Goal: Task Accomplishment & Management: Complete application form

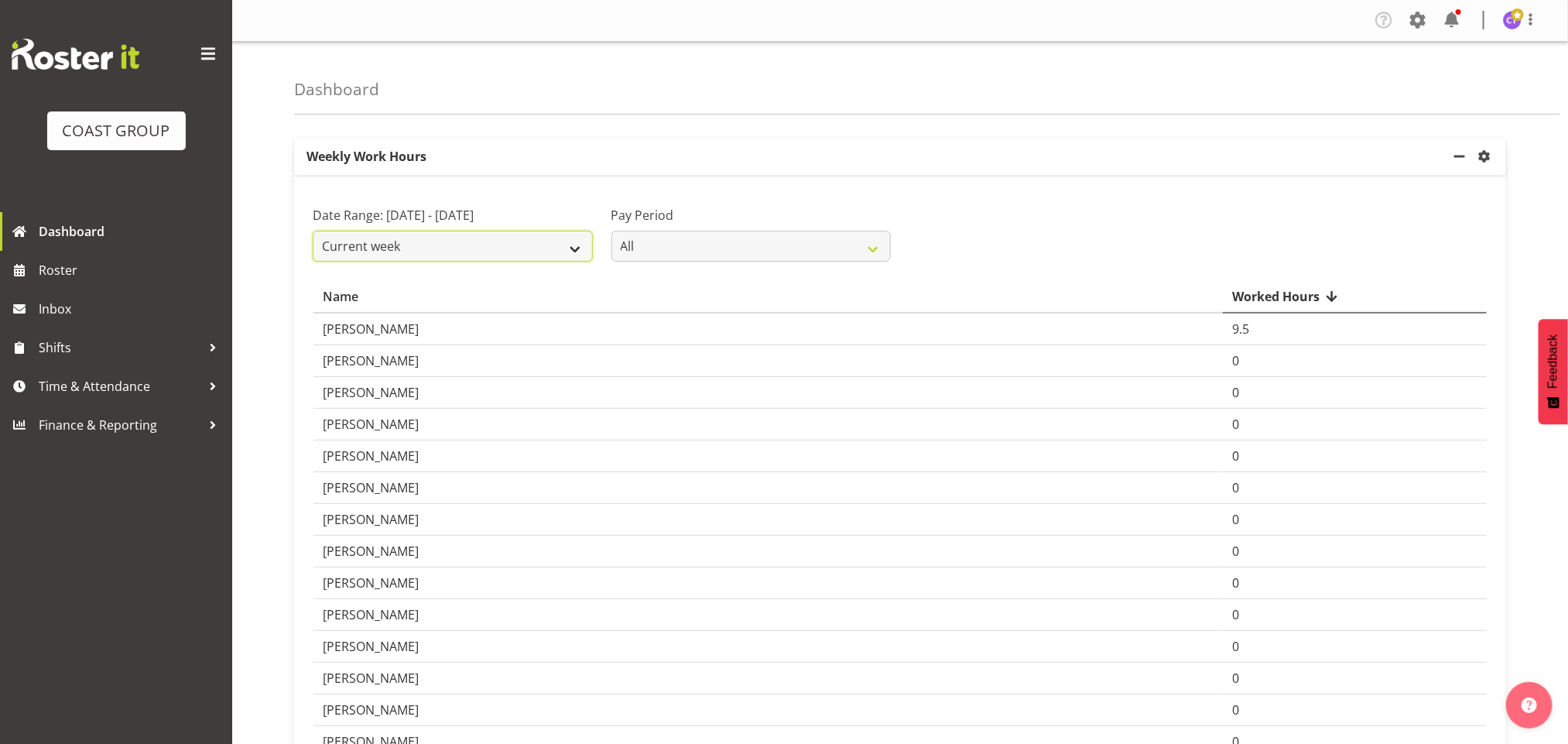
click at [569, 246] on select "Current week Last week Current Month Last Month Last 30 days" at bounding box center [453, 246] width 280 height 31
select select "last_week"
click at [313, 249] on select "Current week Last week Current Month Last Month Last 30 days" at bounding box center [453, 246] width 280 height 31
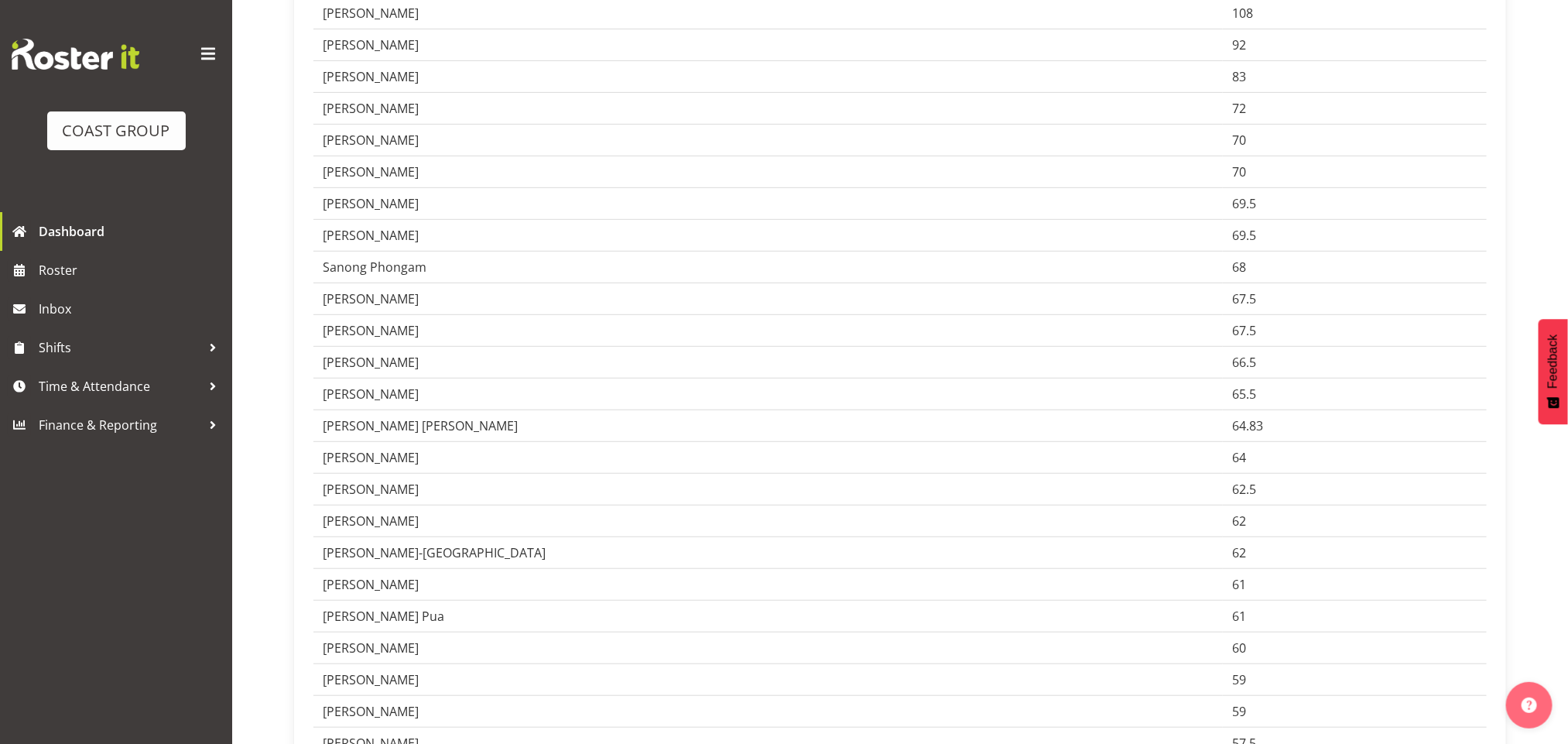
scroll to position [325, 0]
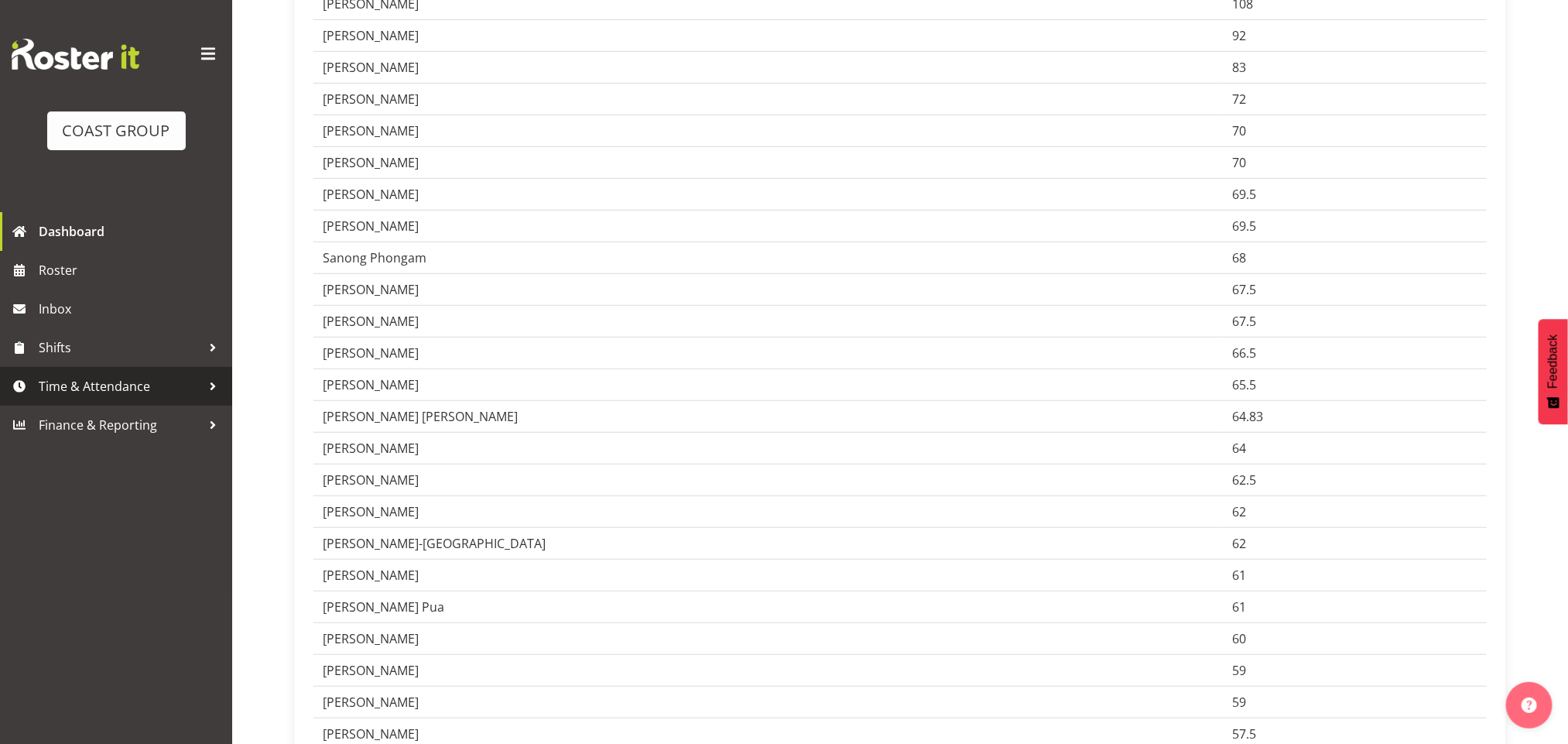
click at [165, 387] on span "Time & Attendance" at bounding box center [119, 386] width 163 height 23
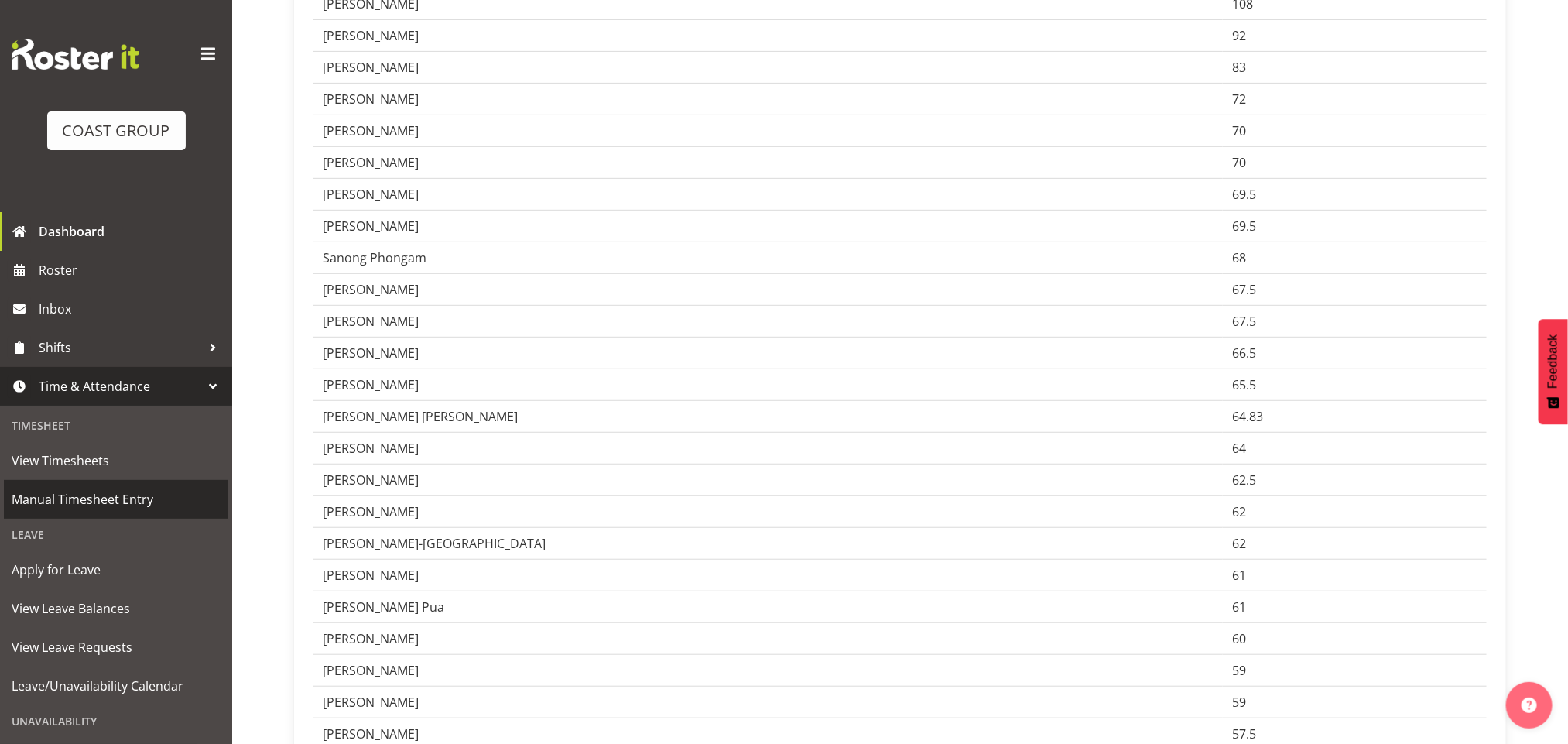
click at [123, 489] on span "Manual Timesheet Entry" at bounding box center [116, 500] width 209 height 23
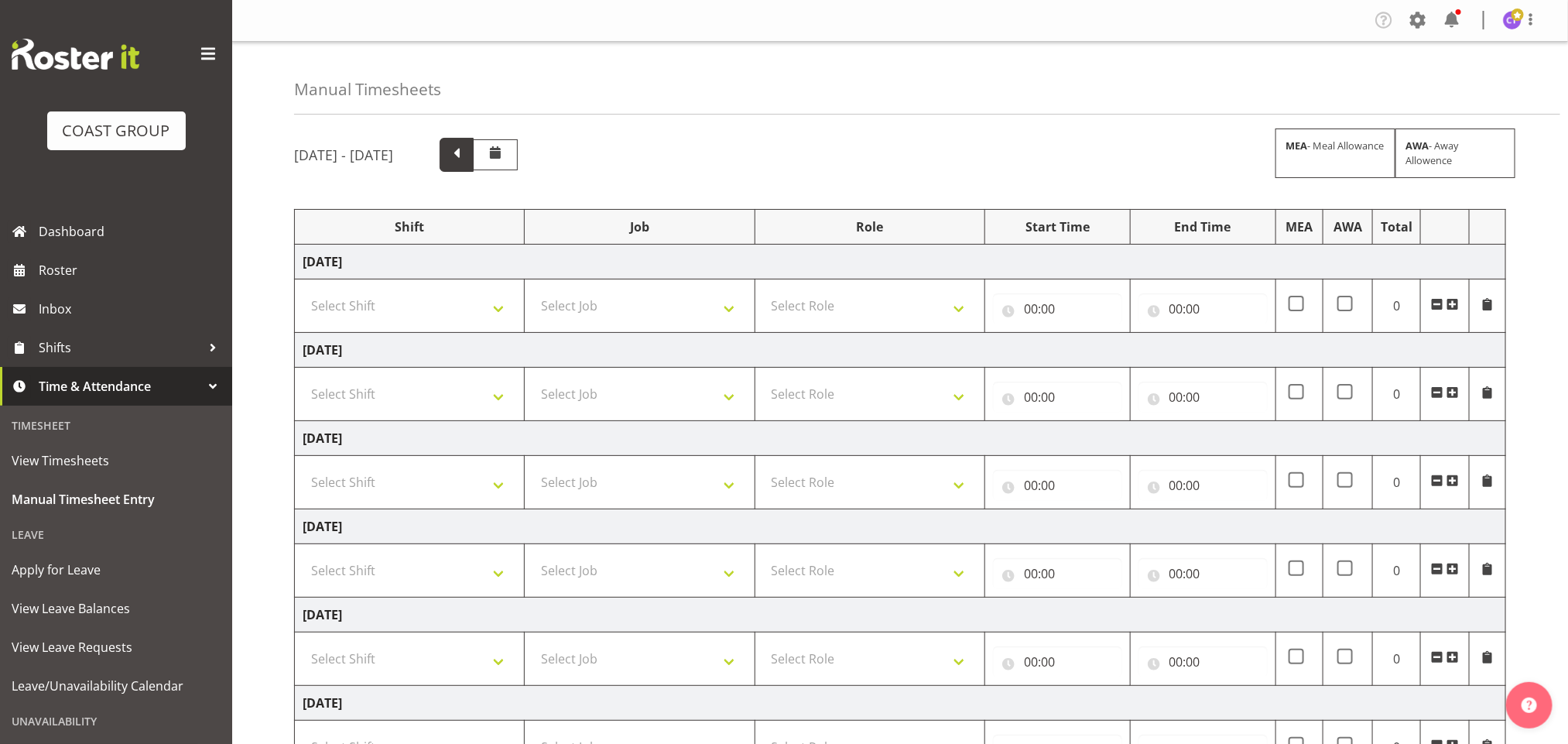
click at [467, 155] on span at bounding box center [457, 153] width 20 height 20
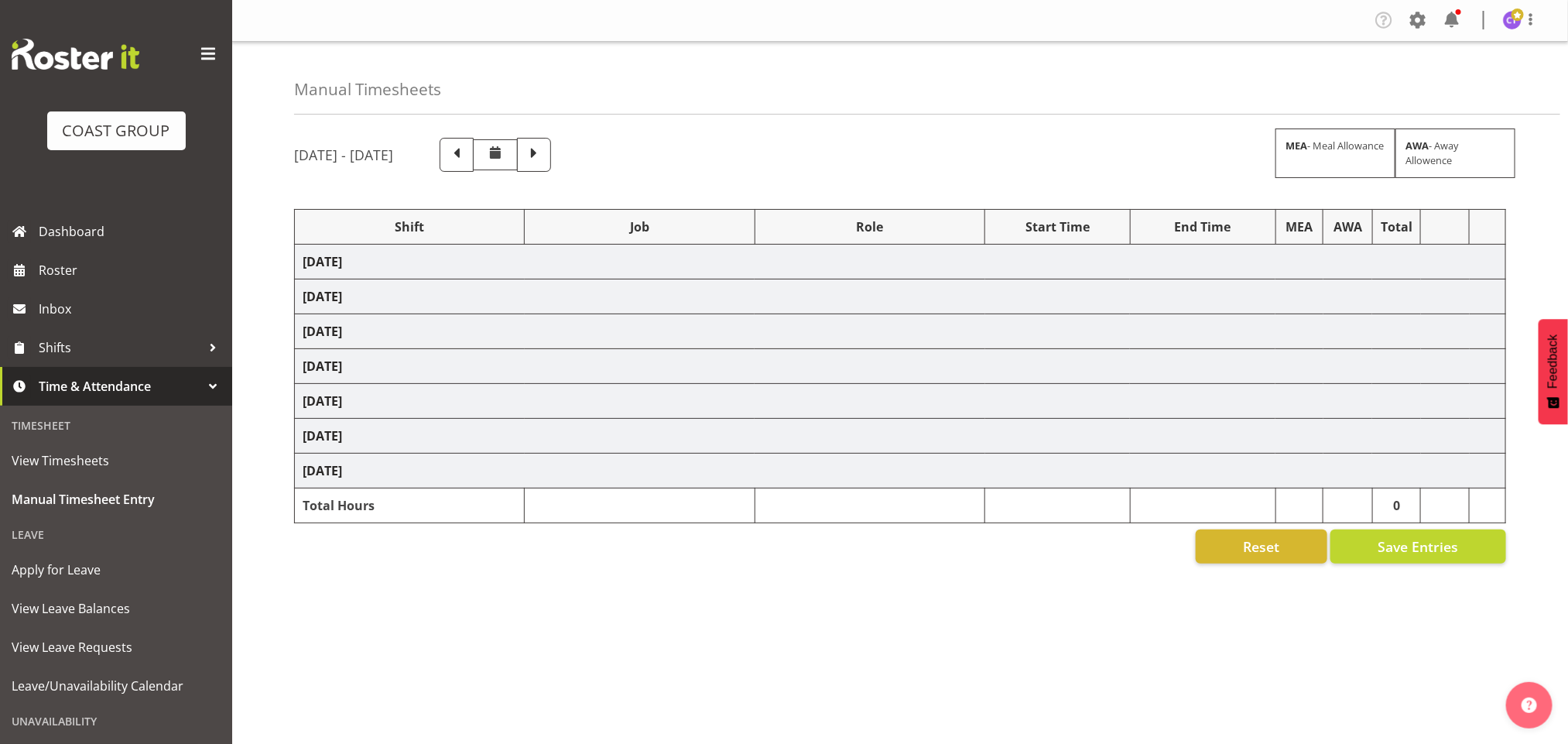
click at [196, 49] on span at bounding box center [208, 54] width 25 height 25
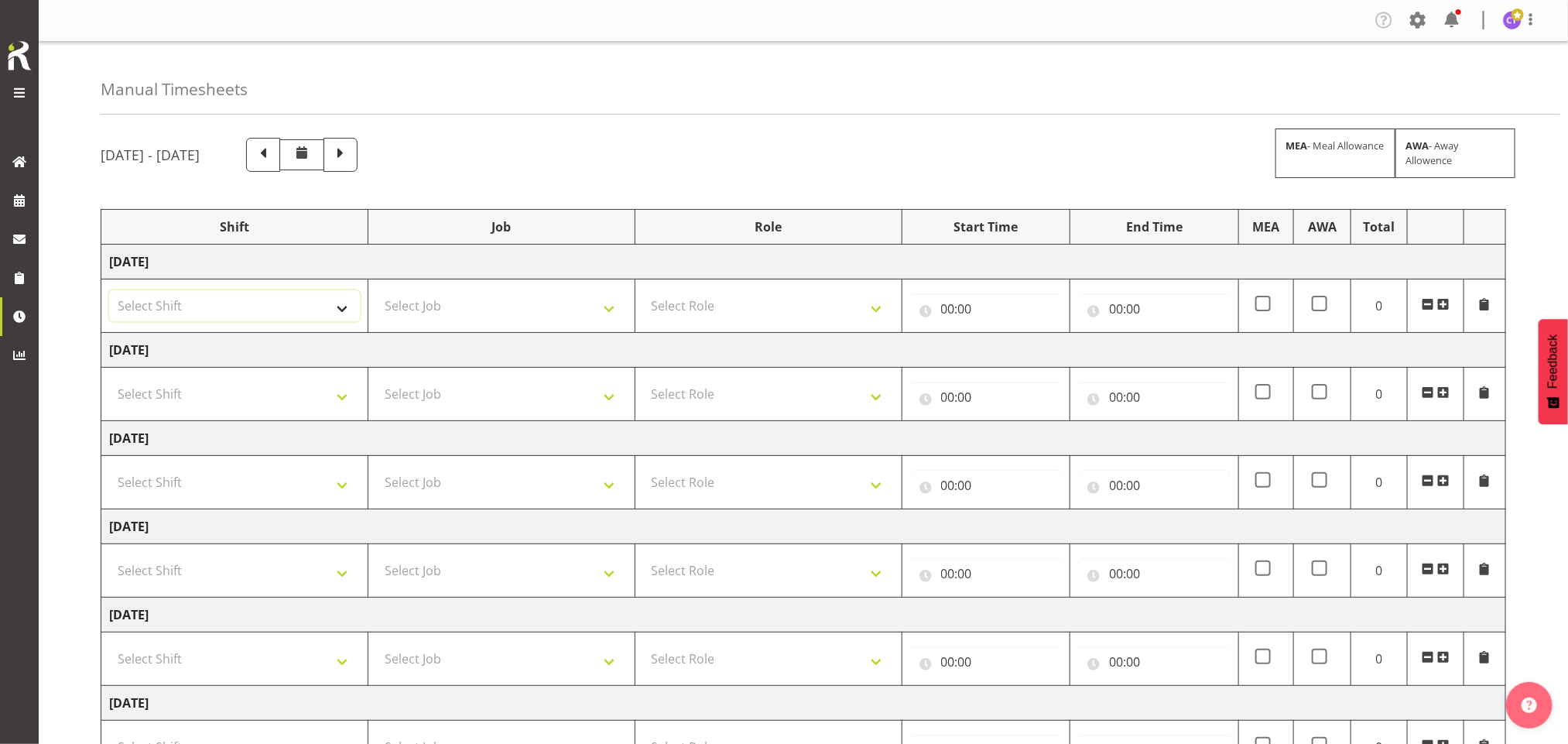
click at [257, 312] on select "Select Shift AKL SIGN ADMIN1 (LEAVE ALONE, DONT MAKE INACTIVE) DW ACCOUNT MANAG…" at bounding box center [235, 306] width 251 height 31
select select "16481"
click at [109, 292] on select "Select Shift AKL SIGN ADMIN1 (LEAVE ALONE, DONT MAKE INACTIVE) DW ACCOUNT MANAG…" at bounding box center [235, 306] width 251 height 31
click at [254, 386] on select "Select Shift AKL SIGN ADMIN1 (LEAVE ALONE, DONT MAKE INACTIVE) DW ACCOUNT MANAG…" at bounding box center [235, 394] width 251 height 31
select select "16481"
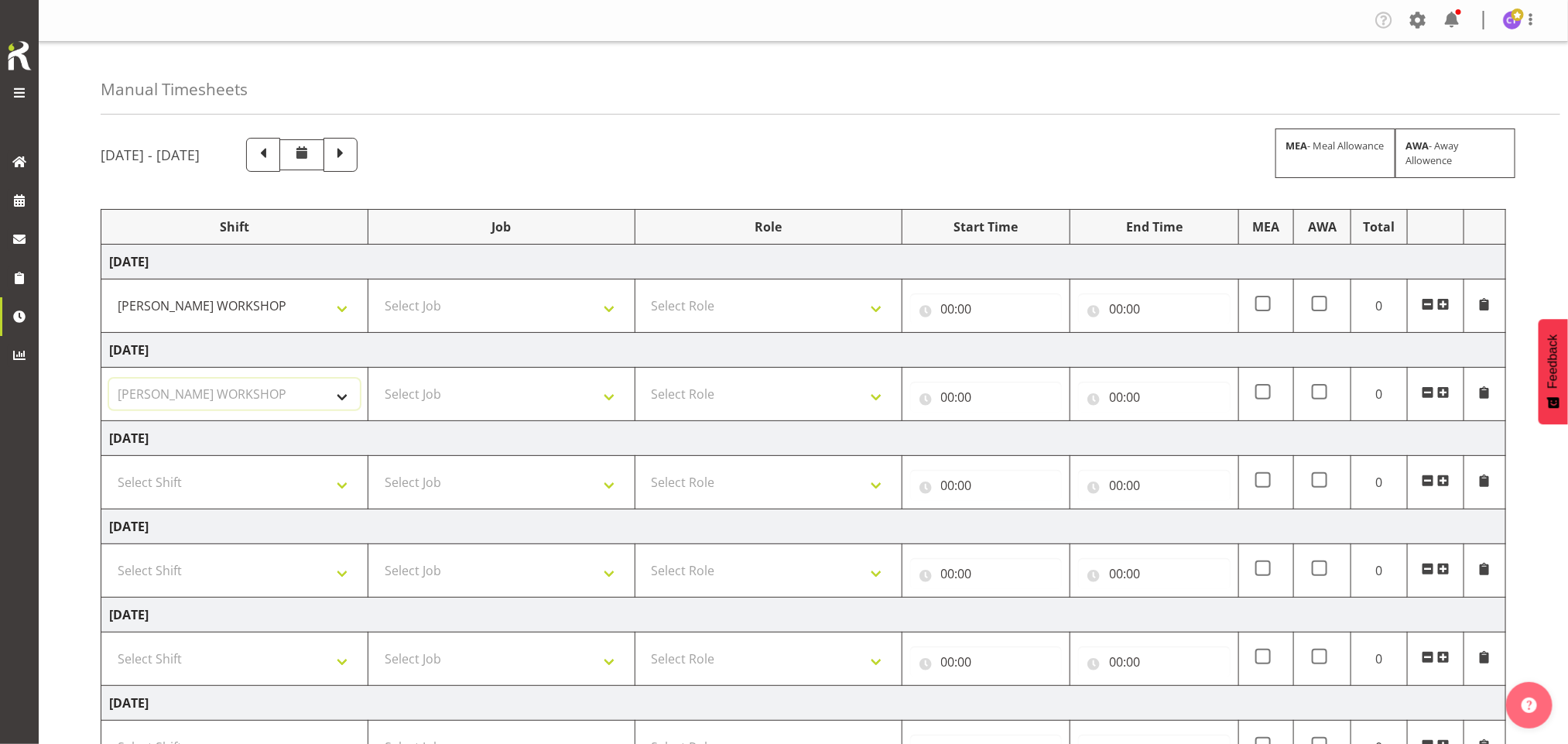
click at [109, 381] on select "Select Shift AKL SIGN ADMIN1 (LEAVE ALONE, DONT MAKE INACTIVE) DW ACCOUNT MANAG…" at bounding box center [235, 394] width 251 height 31
click at [254, 482] on select "Select Shift AKL SIGN ADMIN1 (LEAVE ALONE, DONT MAKE INACTIVE) DW ACCOUNT MANAG…" at bounding box center [235, 482] width 251 height 31
select select "16481"
click at [109, 470] on select "Select Shift AKL SIGN ADMIN1 (LEAVE ALONE, DONT MAKE INACTIVE) DW ACCOUNT MANAG…" at bounding box center [235, 482] width 251 height 31
click at [516, 315] on select "Select Job 1 Carlton Events 1 Carlton Hamilton 1 Carlton Wellington 1 EHS WAREH…" at bounding box center [501, 306] width 251 height 31
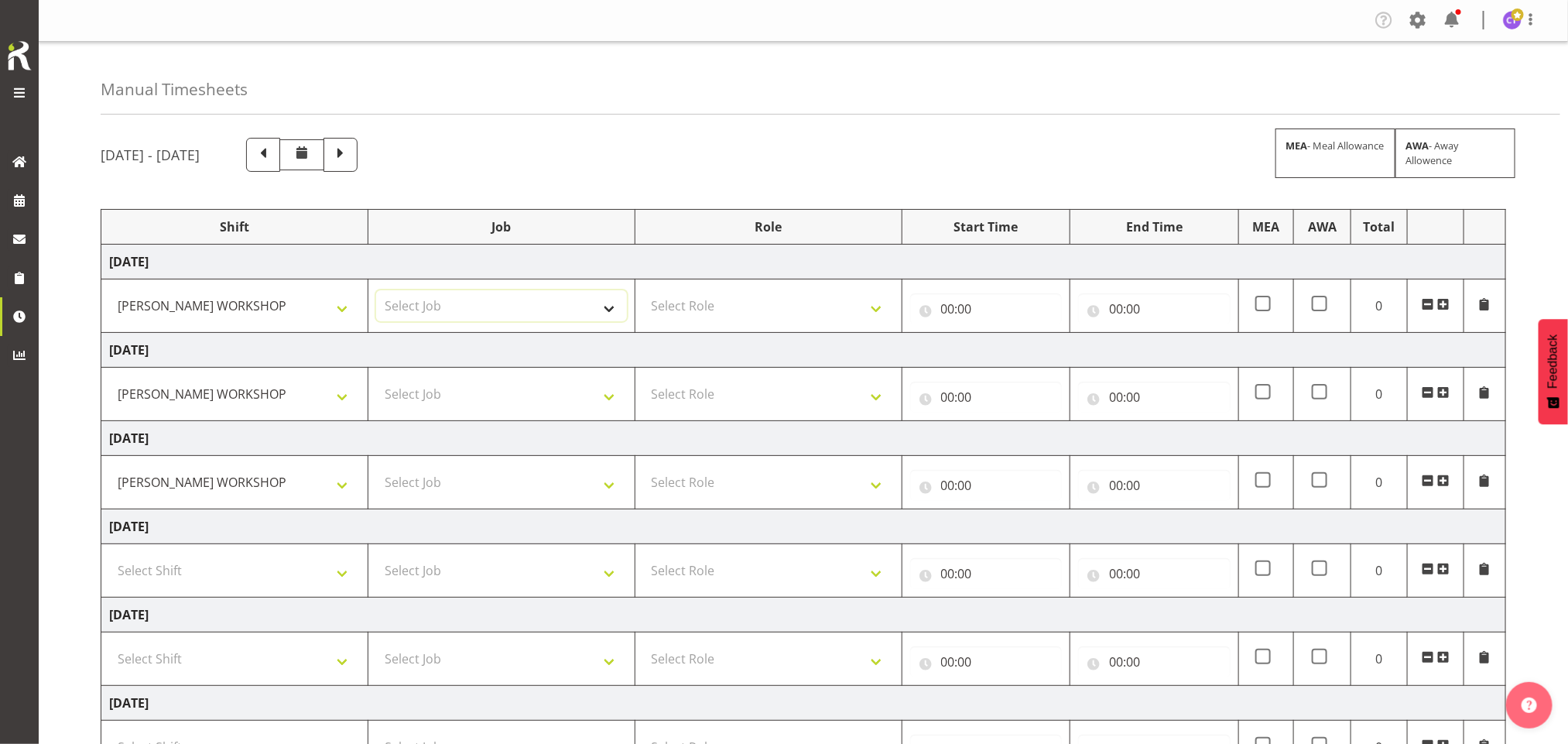
select select "9465"
click at [376, 292] on select "Select Job 1 Carlton Events 1 Carlton Hamilton 1 Carlton Wellington 1 EHS WAREH…" at bounding box center [501, 306] width 251 height 31
click at [528, 404] on select "Select Job 1 Carlton Events 1 Carlton Hamilton 1 Carlton Wellington 1 EHS WAREH…" at bounding box center [501, 394] width 251 height 31
select select "9465"
click at [376, 381] on select "Select Job 1 Carlton Events 1 Carlton Hamilton 1 Carlton Wellington 1 EHS WAREH…" at bounding box center [501, 394] width 251 height 31
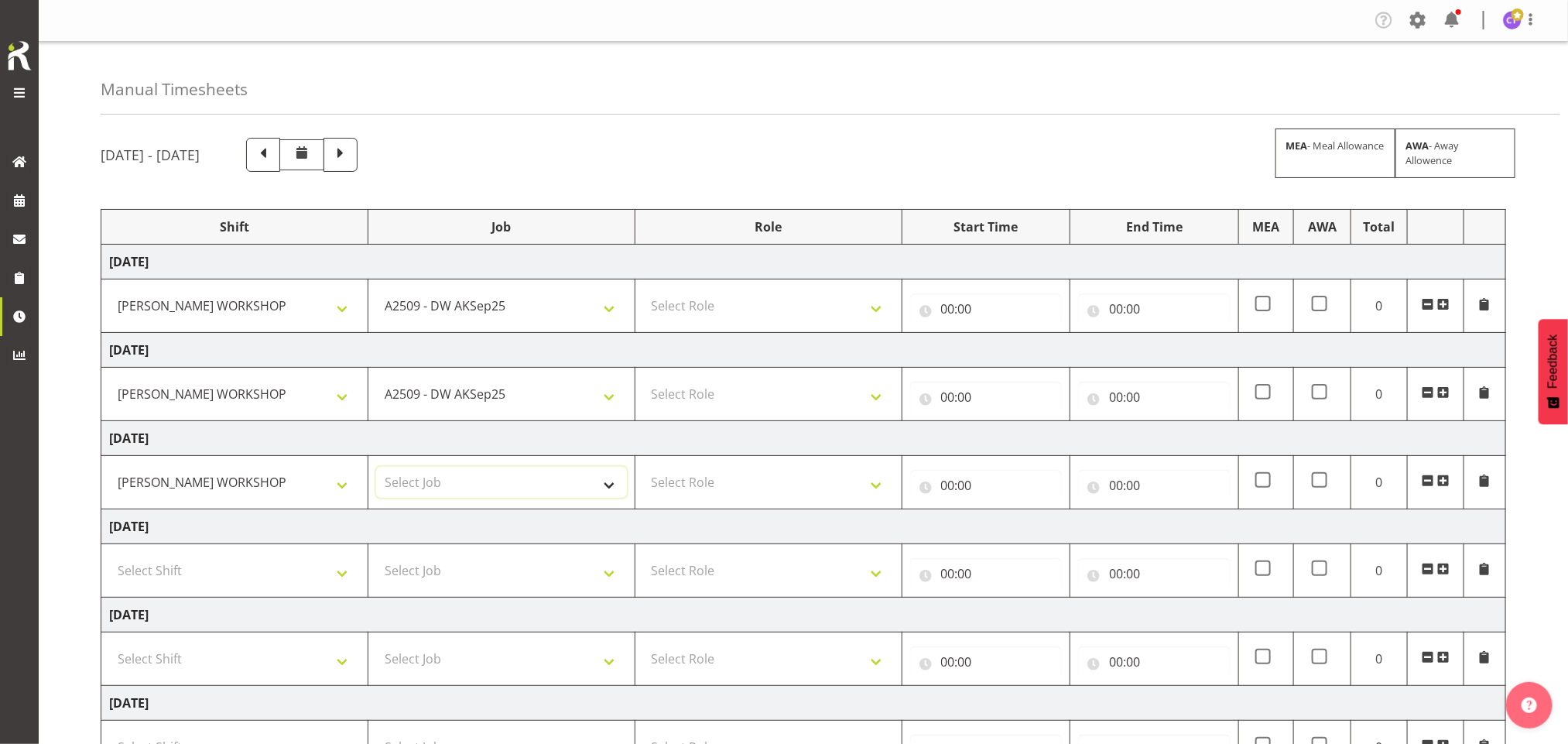
click at [525, 486] on select "Select Job 1 Carlton Events 1 Carlton Hamilton 1 Carlton Wellington 1 EHS WAREH…" at bounding box center [501, 482] width 251 height 31
select select "9465"
click at [376, 470] on select "Select Job 1 Carlton Events 1 Carlton Hamilton 1 Carlton Wellington 1 EHS WAREH…" at bounding box center [501, 482] width 251 height 31
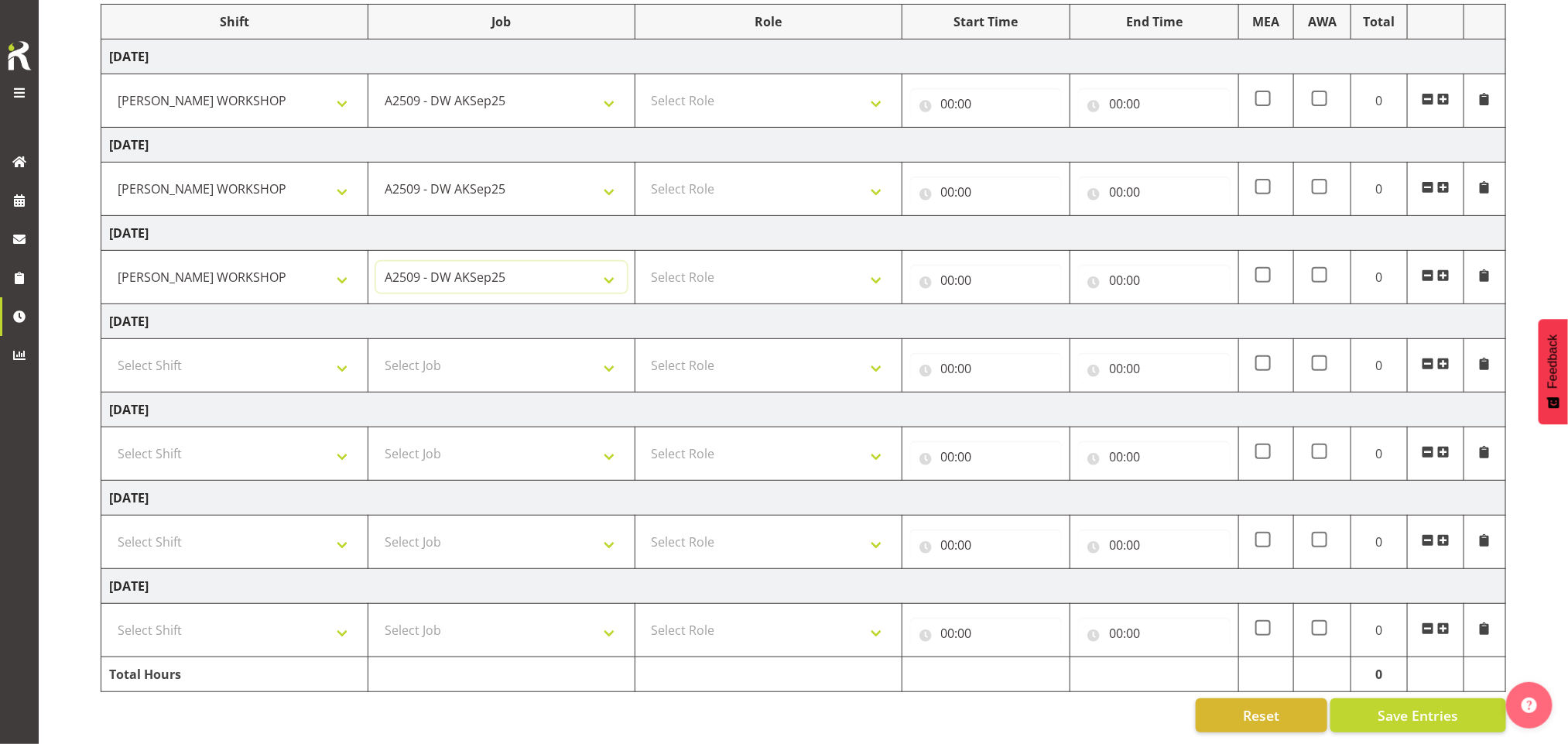
scroll to position [228, 0]
click at [307, 527] on select "Select Shift AKL SIGN ADMIN1 (LEAVE ALONE, DONT MAKE INACTIVE) DW ACCOUNT MANAG…" at bounding box center [235, 542] width 251 height 31
select select "16481"
click at [109, 527] on select "Select Shift AKL SIGN ADMIN1 (LEAVE ALONE, DONT MAKE INACTIVE) DW ACCOUNT MANAG…" at bounding box center [235, 542] width 251 height 31
click at [263, 615] on select "Select Shift AKL SIGN ADMIN1 (LEAVE ALONE, DONT MAKE INACTIVE) DW ACCOUNT MANAG…" at bounding box center [235, 630] width 251 height 31
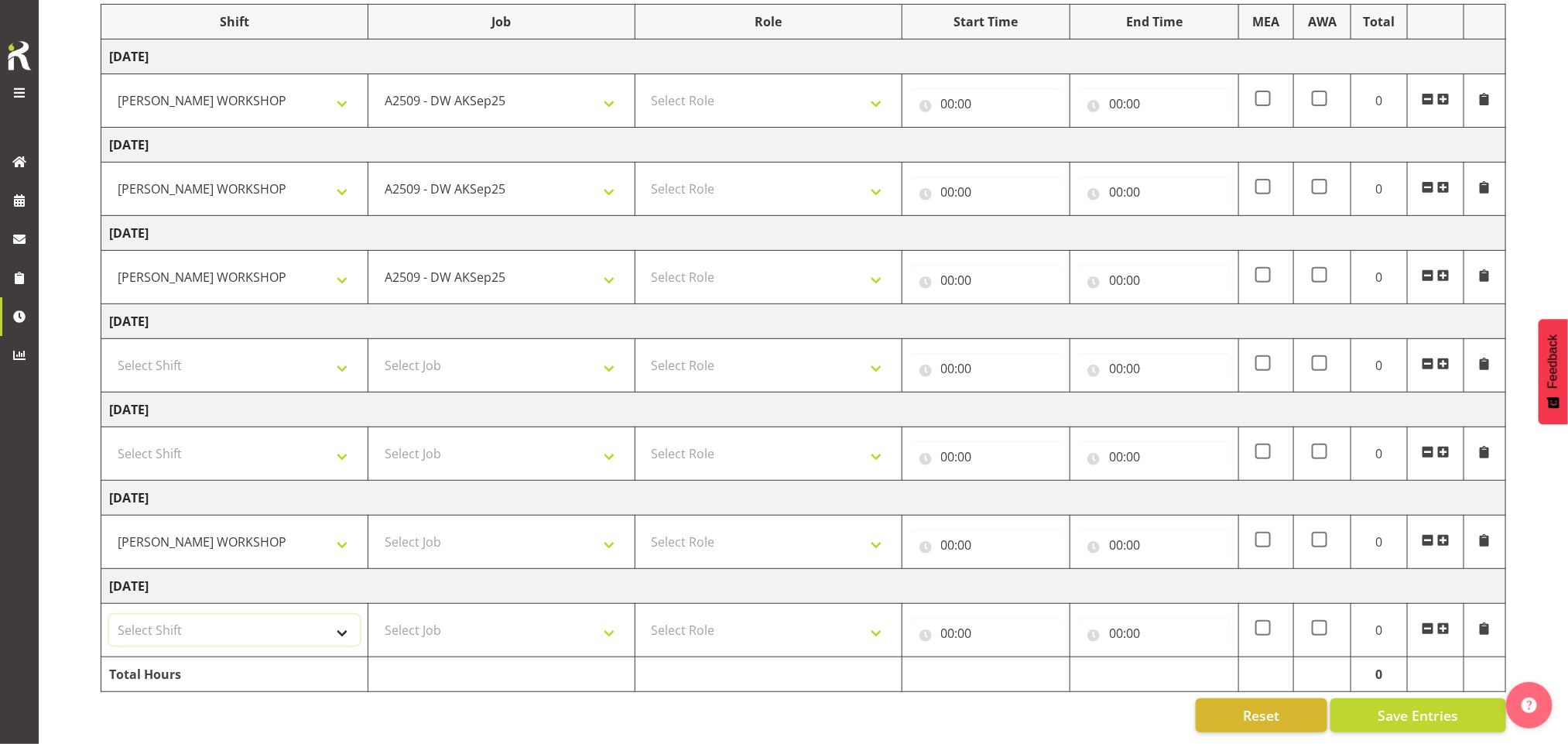
select select "16481"
click at [109, 615] on select "Select Shift AKL SIGN ADMIN1 (LEAVE ALONE, DONT MAKE INACTIVE) DW ACCOUNT MANAG…" at bounding box center [235, 630] width 251 height 31
click at [421, 516] on td "Select Job 1 Carlton Events 1 Carlton Hamilton 1 Carlton Wellington 1 EHS WAREH…" at bounding box center [501, 542] width 267 height 53
click at [442, 527] on select "Select Job 1 Carlton Events 1 Carlton Hamilton 1 Carlton Wellington 1 EHS WAREH…" at bounding box center [501, 542] width 251 height 31
select select "9465"
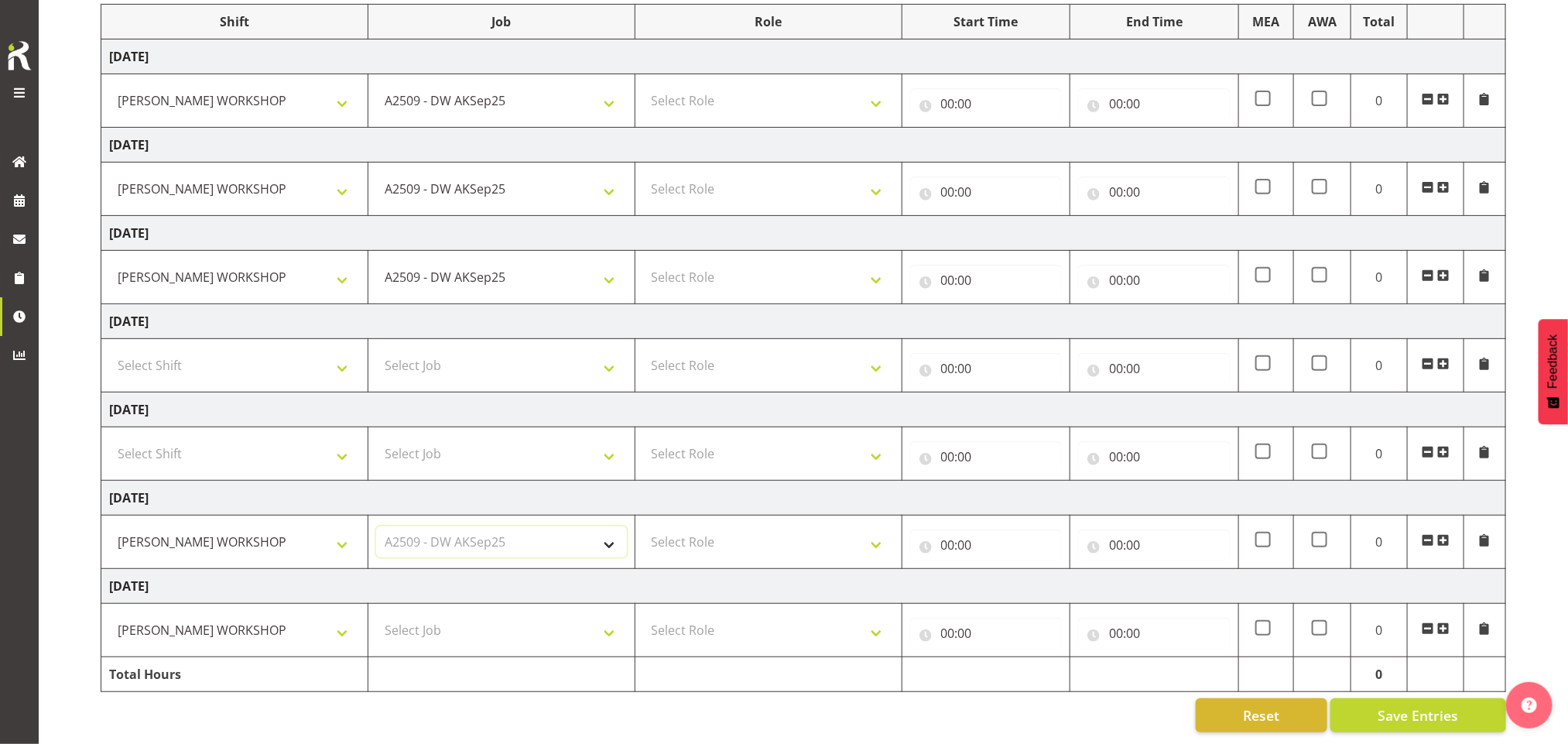
click at [376, 527] on select "Select Job 1 Carlton Events 1 Carlton Hamilton 1 Carlton Wellington 1 EHS WAREH…" at bounding box center [501, 542] width 251 height 31
click at [488, 621] on select "Select Job 1 Carlton Events 1 Carlton Hamilton 1 Carlton Wellington 1 EHS WAREH…" at bounding box center [501, 630] width 251 height 31
select select "9465"
click at [376, 615] on select "Select Job 1 Carlton Events 1 Carlton Hamilton 1 Carlton Wellington 1 EHS WAREH…" at bounding box center [501, 630] width 251 height 31
click at [829, 615] on select "Select Role INSTALLER DW" at bounding box center [768, 630] width 251 height 31
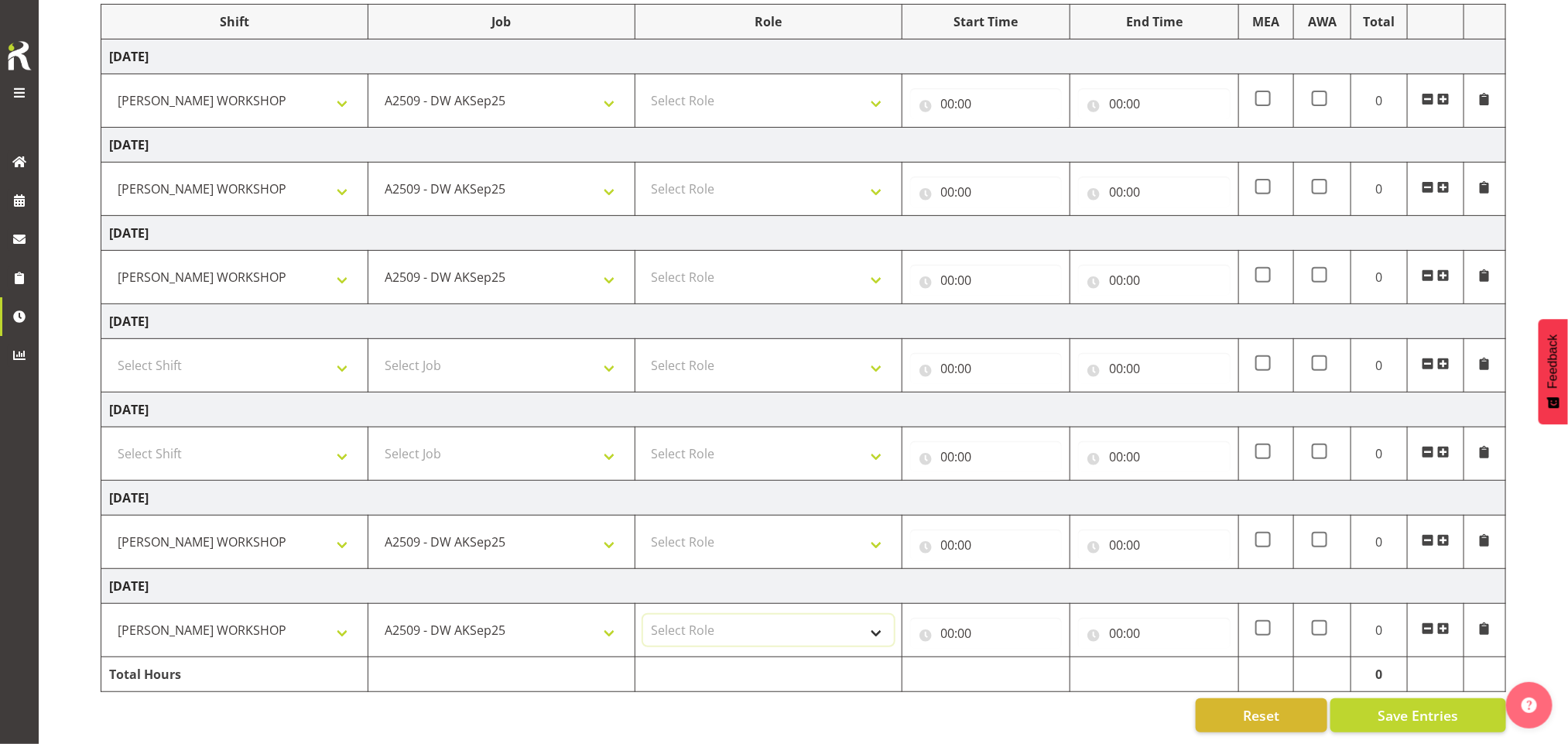
select select "219"
click at [643, 615] on select "Select Role INSTALLER DW" at bounding box center [768, 630] width 251 height 31
click at [834, 536] on select "Select Role INSTALLER DW" at bounding box center [768, 542] width 251 height 31
select select "219"
click at [643, 527] on select "Select Role INSTALLER DW" at bounding box center [768, 542] width 251 height 31
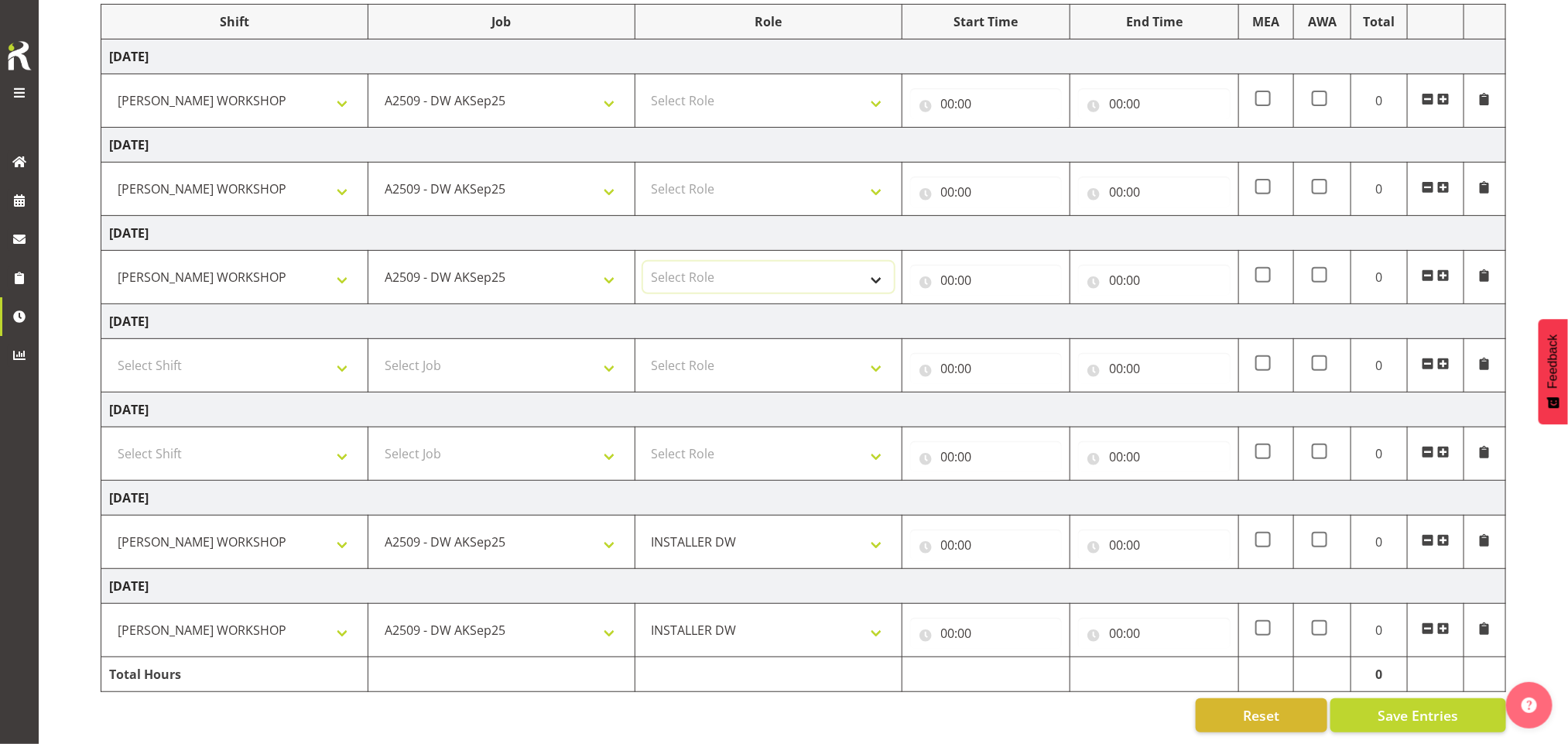
click at [818, 262] on select "Select Role INSTALLER DW" at bounding box center [768, 277] width 251 height 31
select select "219"
click at [643, 262] on select "Select Role INSTALLER DW" at bounding box center [768, 277] width 251 height 31
click at [815, 177] on select "Select Role INSTALLER DW" at bounding box center [768, 189] width 251 height 31
select select "219"
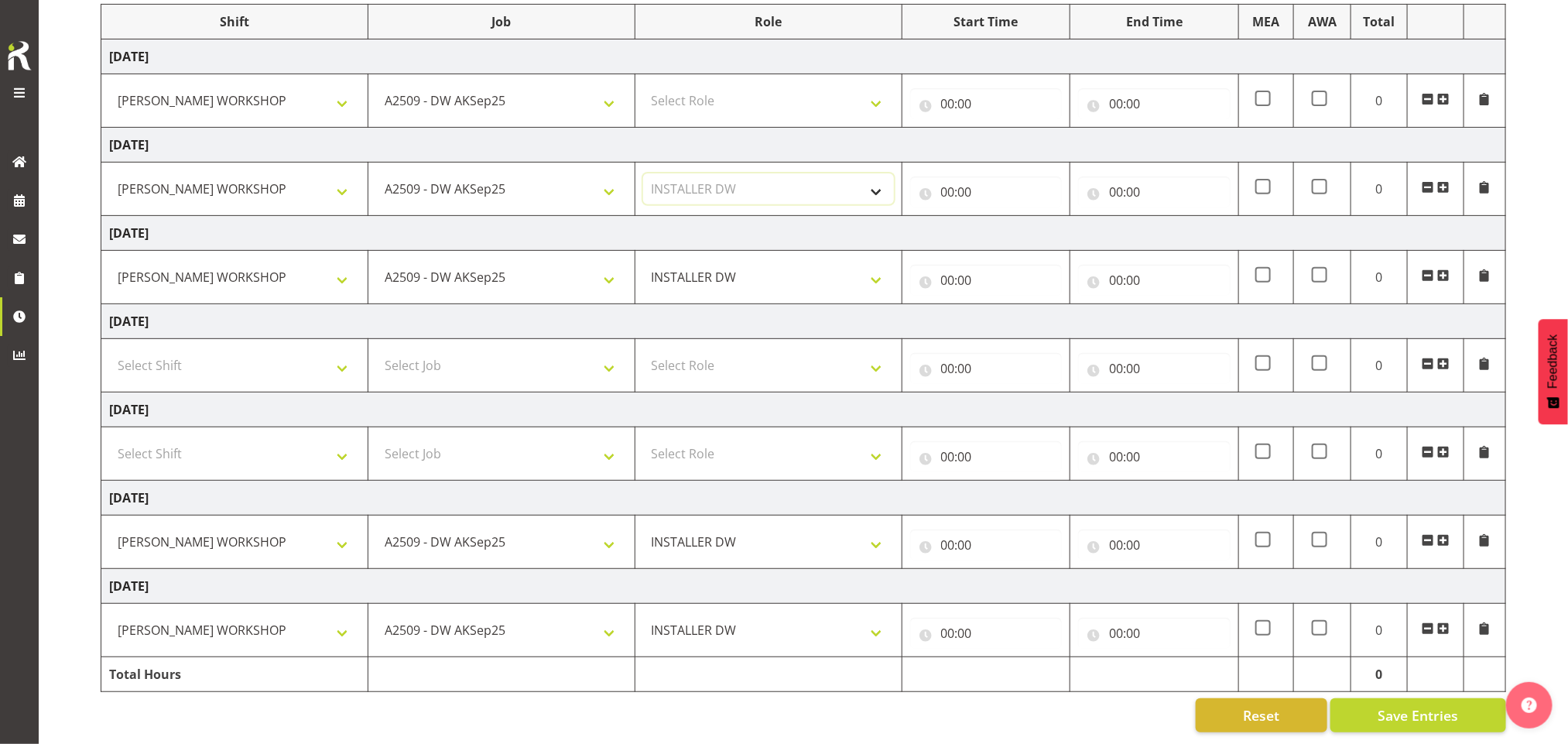
click at [643, 173] on select "Select Role INSTALLER DW" at bounding box center [768, 189] width 251 height 31
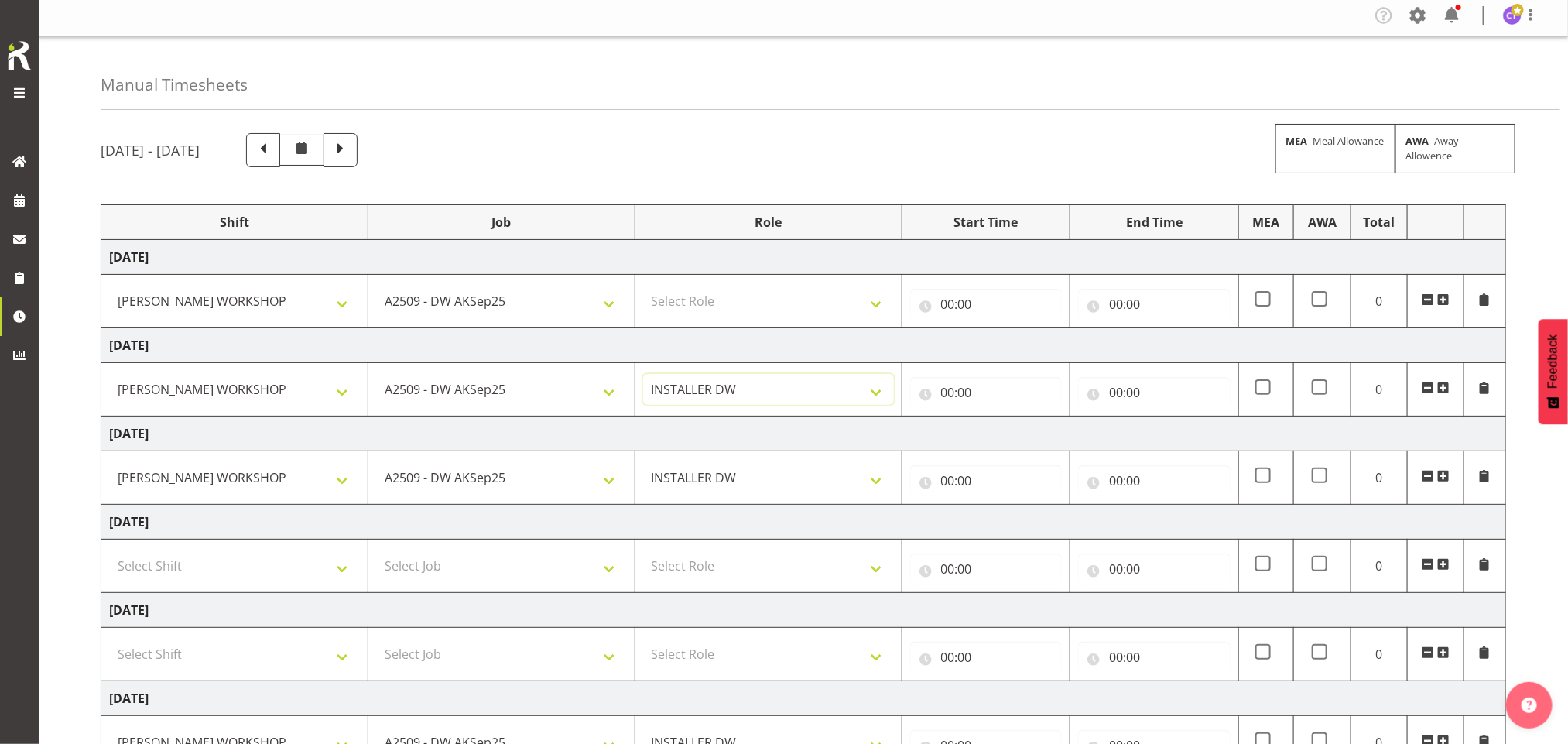
scroll to position [0, 0]
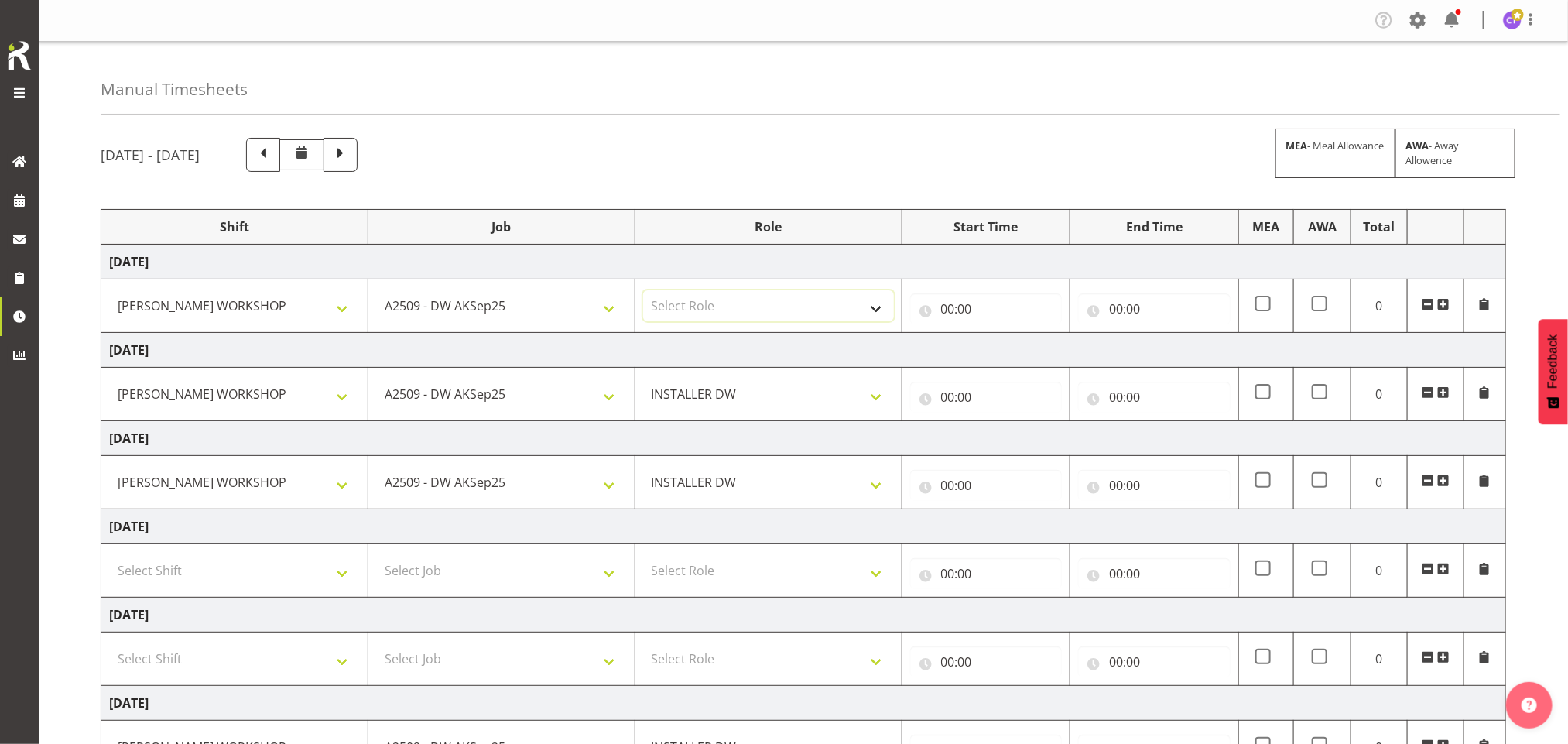
click at [867, 314] on select "Select Role INSTALLER DW" at bounding box center [768, 306] width 251 height 31
select select "219"
click at [643, 292] on select "Select Role INSTALLER DW" at bounding box center [768, 306] width 251 height 31
click at [1447, 305] on span at bounding box center [1443, 304] width 12 height 12
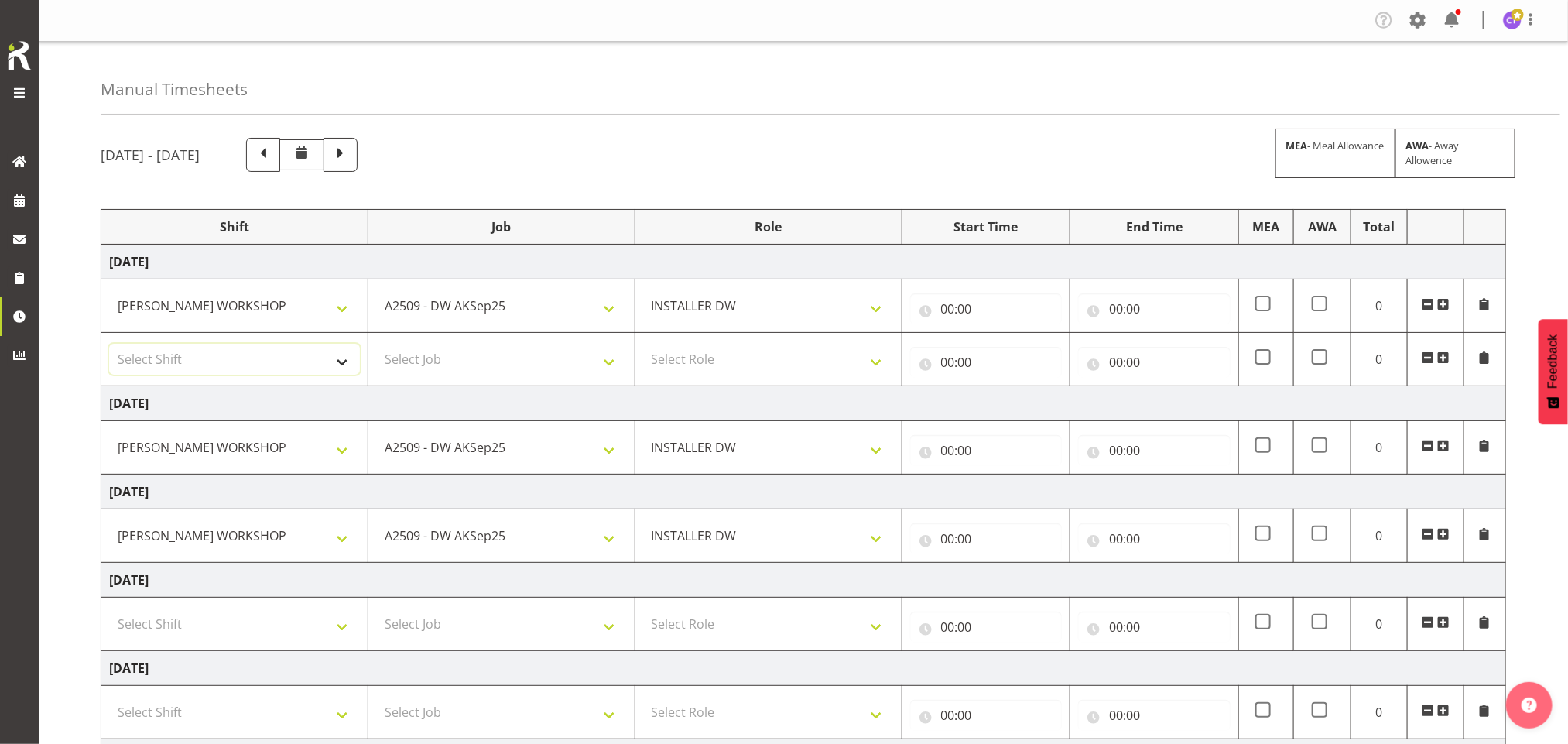
click at [320, 365] on select "Select Shift AKL SIGN ADMIN1 (LEAVE ALONE, DONT MAKE INACTIVE) DW ACCOUNT MANAG…" at bounding box center [235, 360] width 251 height 31
select select "16481"
click at [109, 345] on select "Select Shift AKL SIGN ADMIN1 (LEAVE ALONE, DONT MAKE INACTIVE) DW ACCOUNT MANAG…" at bounding box center [235, 360] width 251 height 31
click at [441, 359] on select "Select Job 1 Carlton Events 1 Carlton Hamilton 1 Carlton Wellington 1 EHS WAREH…" at bounding box center [501, 360] width 251 height 31
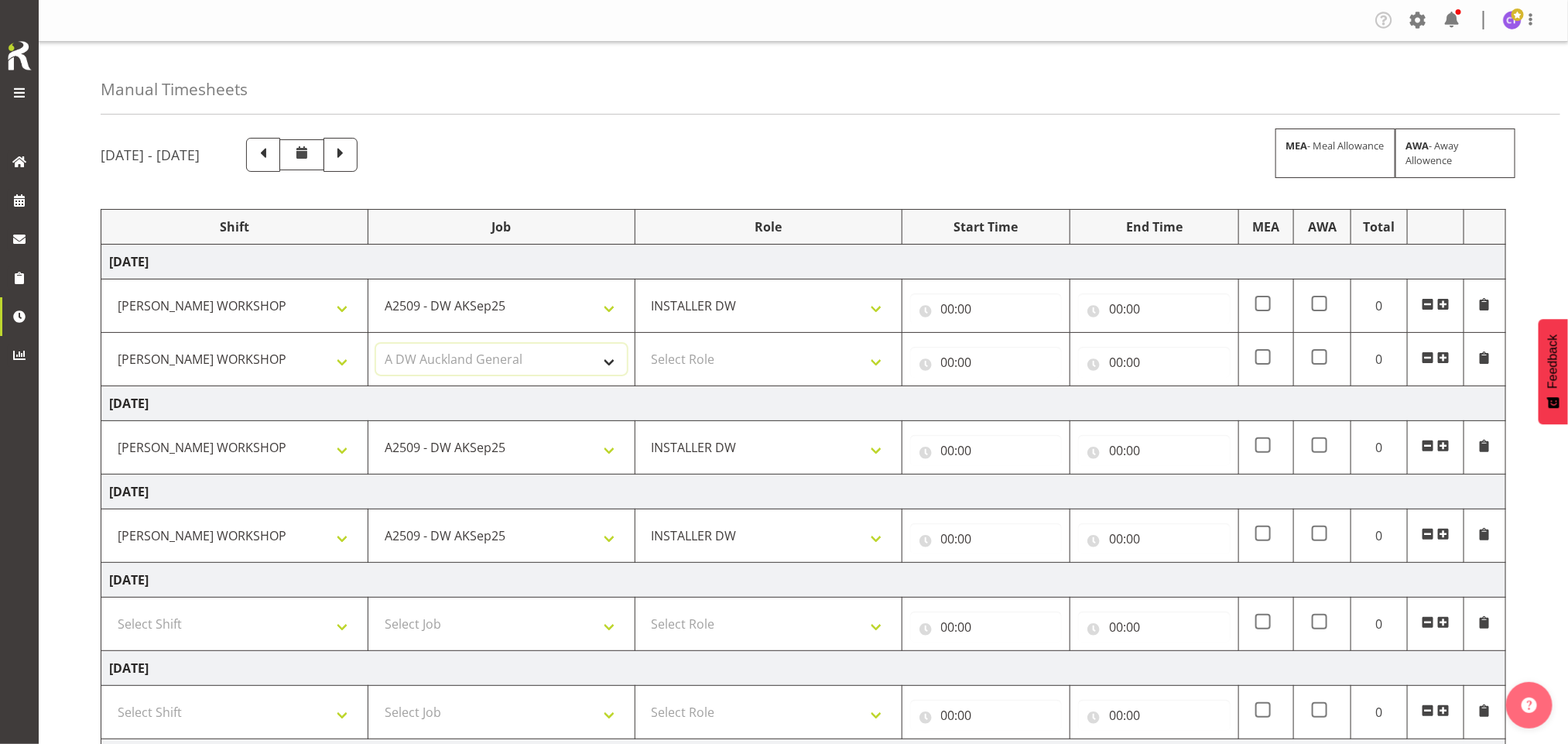
select select "9465"
click at [731, 372] on select "Select Role INSTALLER DW" at bounding box center [768, 360] width 251 height 31
select select "219"
click at [643, 345] on select "Select Role INSTALLER DW" at bounding box center [768, 360] width 251 height 31
click at [954, 360] on input "00:00" at bounding box center [986, 362] width 153 height 31
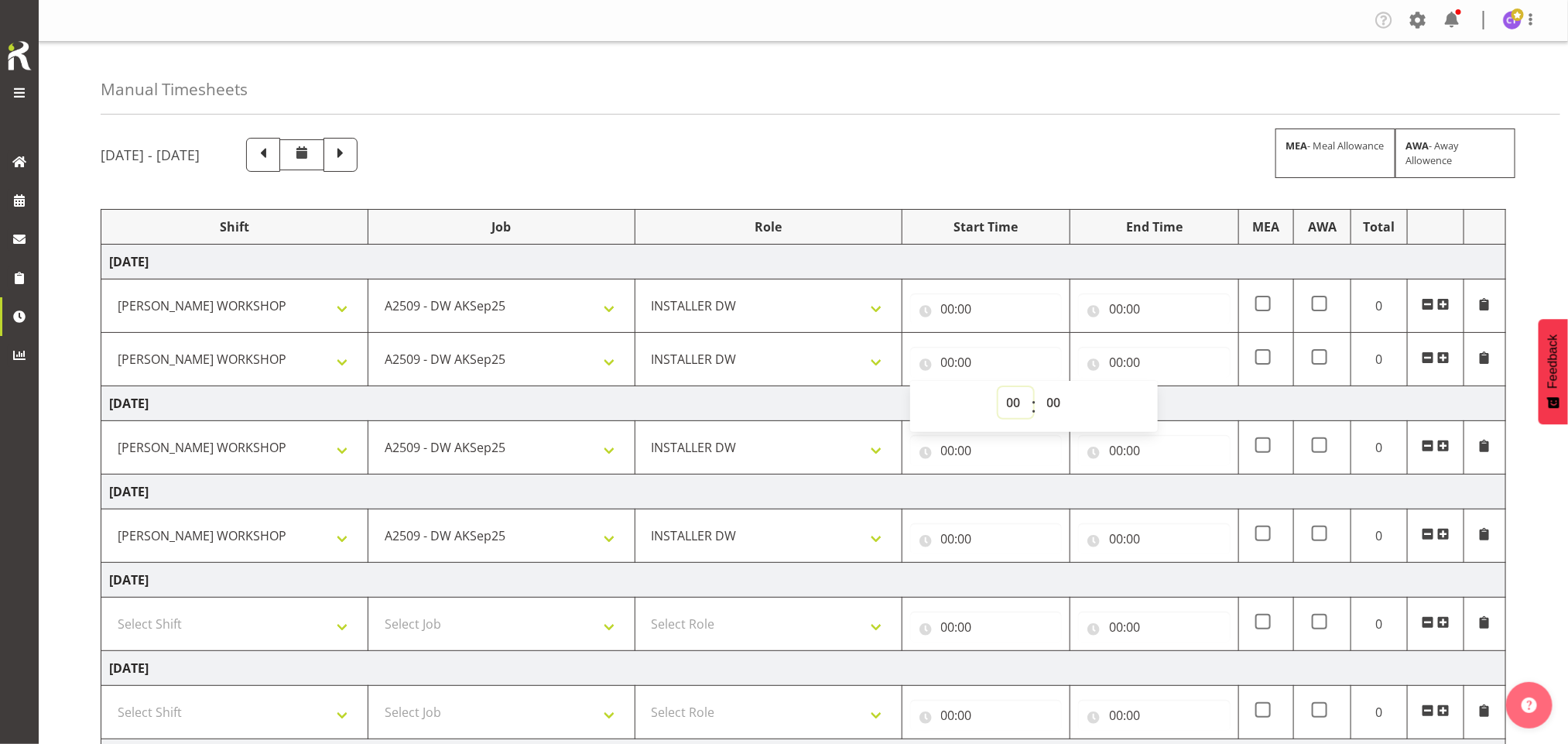
click at [1010, 400] on select "00 01 02 03 04 05 06 07 08 09 10 11 12 13 14 15 16 17 18 19 20 21 22 23" at bounding box center [1016, 403] width 35 height 31
select select "20"
click at [998, 389] on select "00 01 02 03 04 05 06 07 08 09 10 11 12 13 14 15 16 17 18 19 20 21 22 23" at bounding box center [1016, 403] width 35 height 31
type input "20:00"
click at [1060, 398] on select "00 01 02 03 04 05 06 07 08 09 10 11 12 13 14 15 16 17 18 19 20 21 22 23 24 25 2…" at bounding box center [1056, 403] width 35 height 31
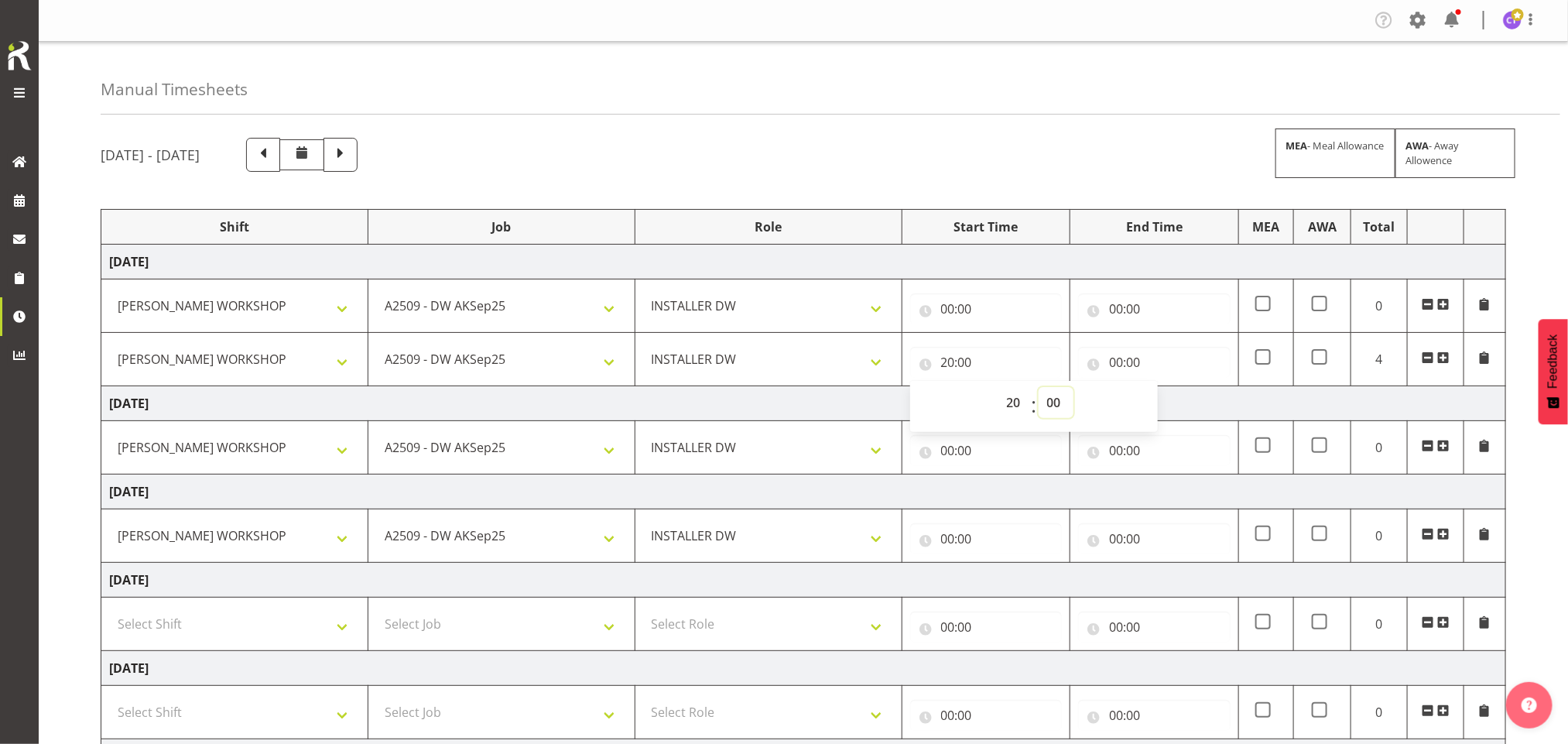
select select "30"
click at [1039, 389] on select "00 01 02 03 04 05 06 07 08 09 10 11 12 13 14 15 16 17 18 19 20 21 22 23 24 25 2…" at bounding box center [1056, 403] width 35 height 31
type input "20:30"
click at [1128, 346] on div "00:00 00 01 02 03 04 05 06 07 08 09 10 11 12 13 14 15 16 17 18 19 20 21 22 23 :…" at bounding box center [1155, 359] width 153 height 37
click at [1128, 363] on input "00:00" at bounding box center [1155, 362] width 153 height 31
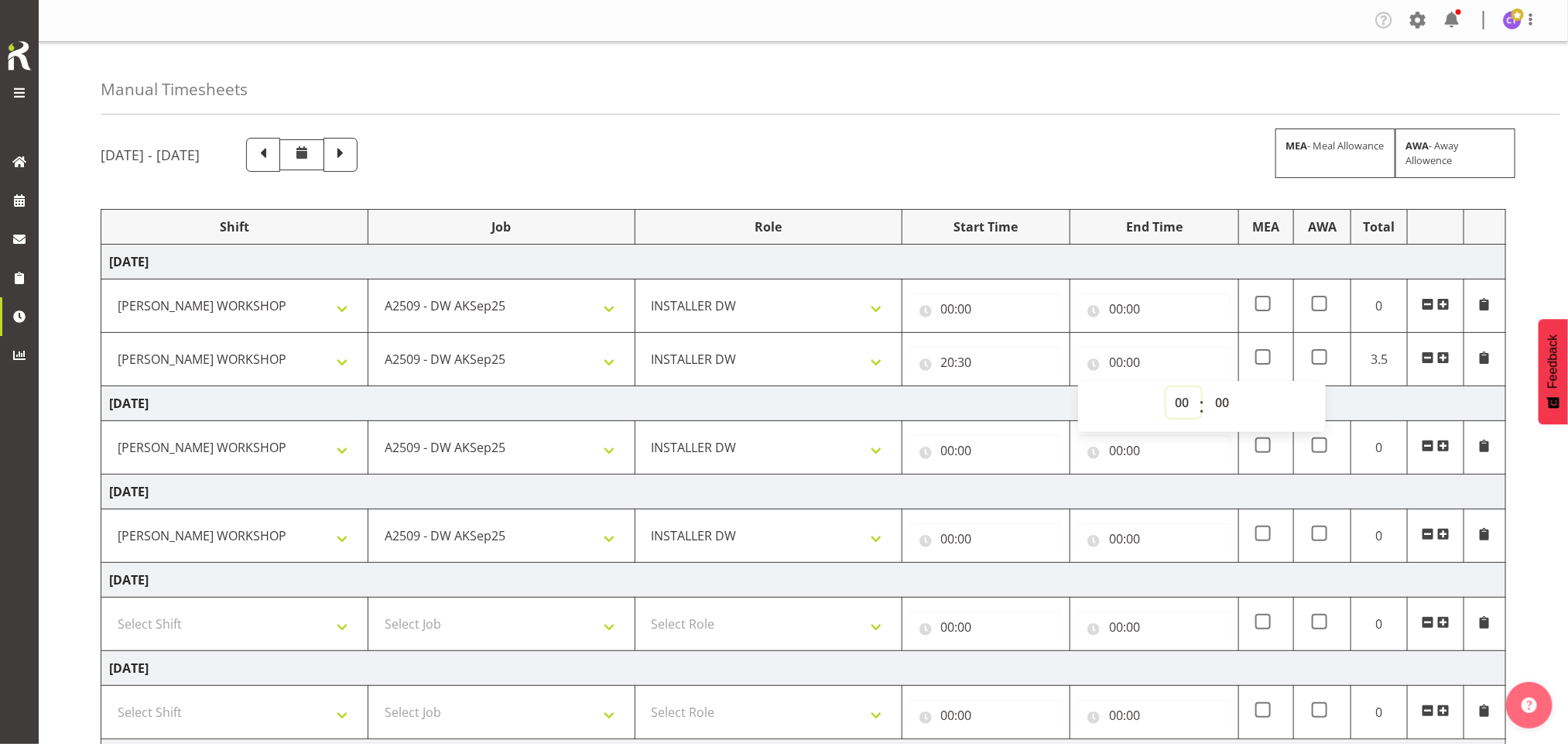
click at [1184, 410] on select "00 01 02 03 04 05 06 07 08 09 10 11 12 13 14 15 16 17 18 19 20 21 22 23" at bounding box center [1183, 403] width 35 height 31
select select "4"
click at [1166, 389] on select "00 01 02 03 04 05 06 07 08 09 10 11 12 13 14 15 16 17 18 19 20 21 22 23" at bounding box center [1183, 403] width 35 height 31
type input "04:00"
click at [969, 307] on input "00:00" at bounding box center [986, 309] width 153 height 31
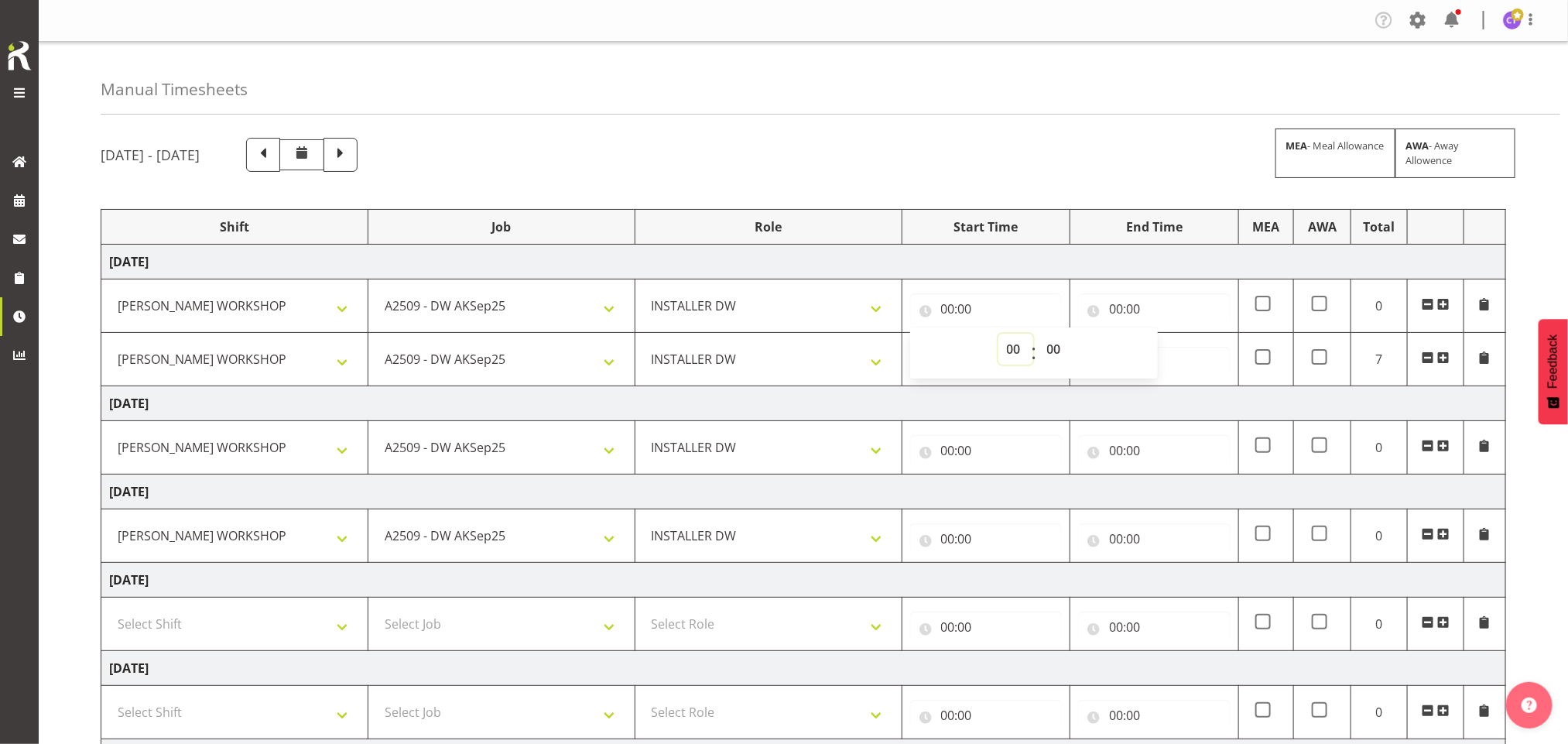
click at [1020, 353] on select "00 01 02 03 04 05 06 07 08 09 10 11 12 13 14 15 16 17 18 19 20 21 22 23" at bounding box center [1016, 349] width 35 height 31
select select "6"
click at [998, 335] on select "00 01 02 03 04 05 06 07 08 09 10 11 12 13 14 15 16 17 18 19 20 21 22 23" at bounding box center [1016, 349] width 35 height 31
type input "06:00"
click at [1115, 309] on input "00:00" at bounding box center [1155, 309] width 153 height 31
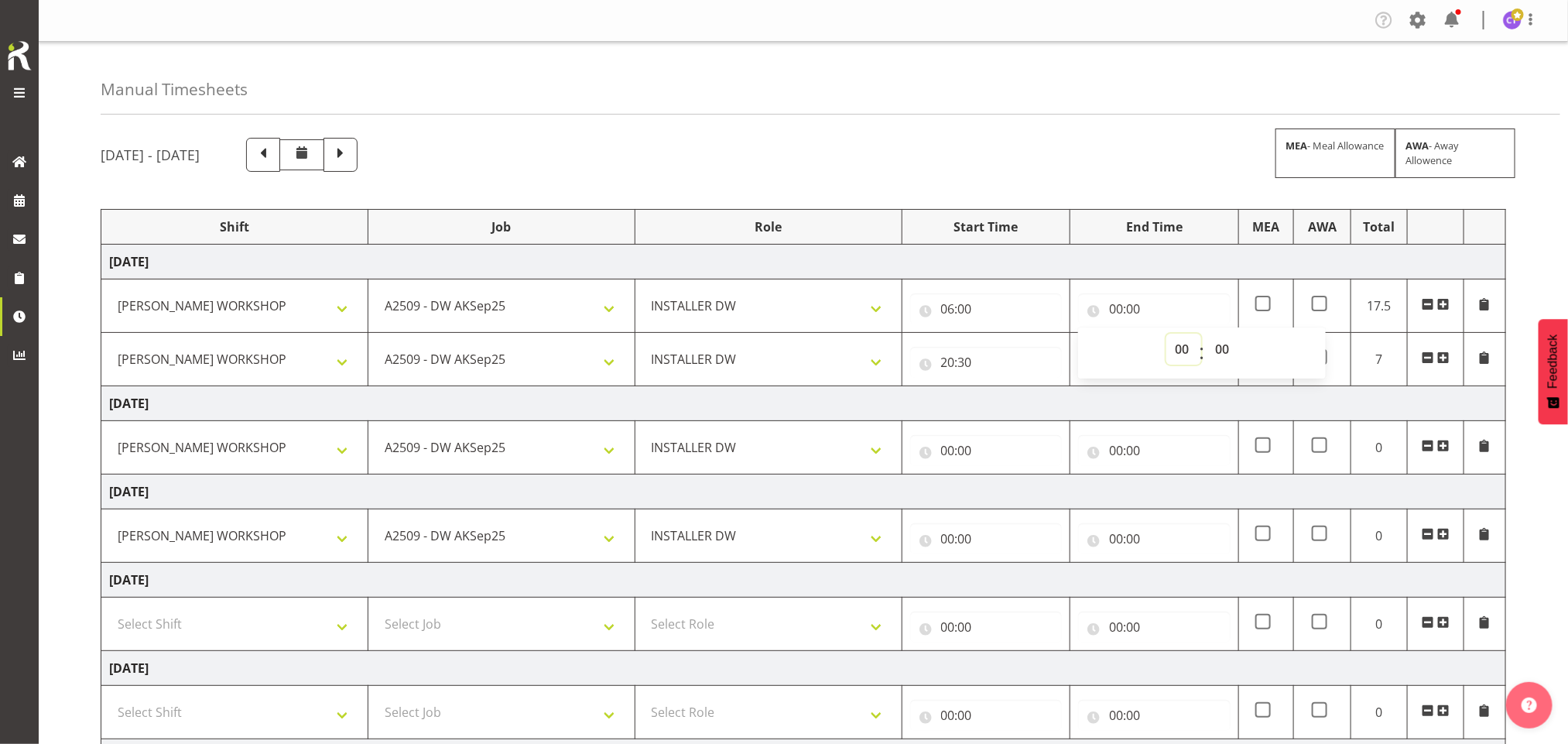
click at [1170, 356] on select "00 01 02 03 04 05 06 07 08 09 10 11 12 13 14 15 16 17 18 19 20 21 22 23" at bounding box center [1183, 349] width 35 height 31
select select "15"
click at [1166, 335] on select "00 01 02 03 04 05 06 07 08 09 10 11 12 13 14 15 16 17 18 19 20 21 22 23" at bounding box center [1183, 349] width 35 height 31
type input "15:00"
click at [1526, 271] on div "September 24th - September 30th 2025 MEA - Meal Allowance AWA - Away Allowence …" at bounding box center [834, 564] width 1467 height 876
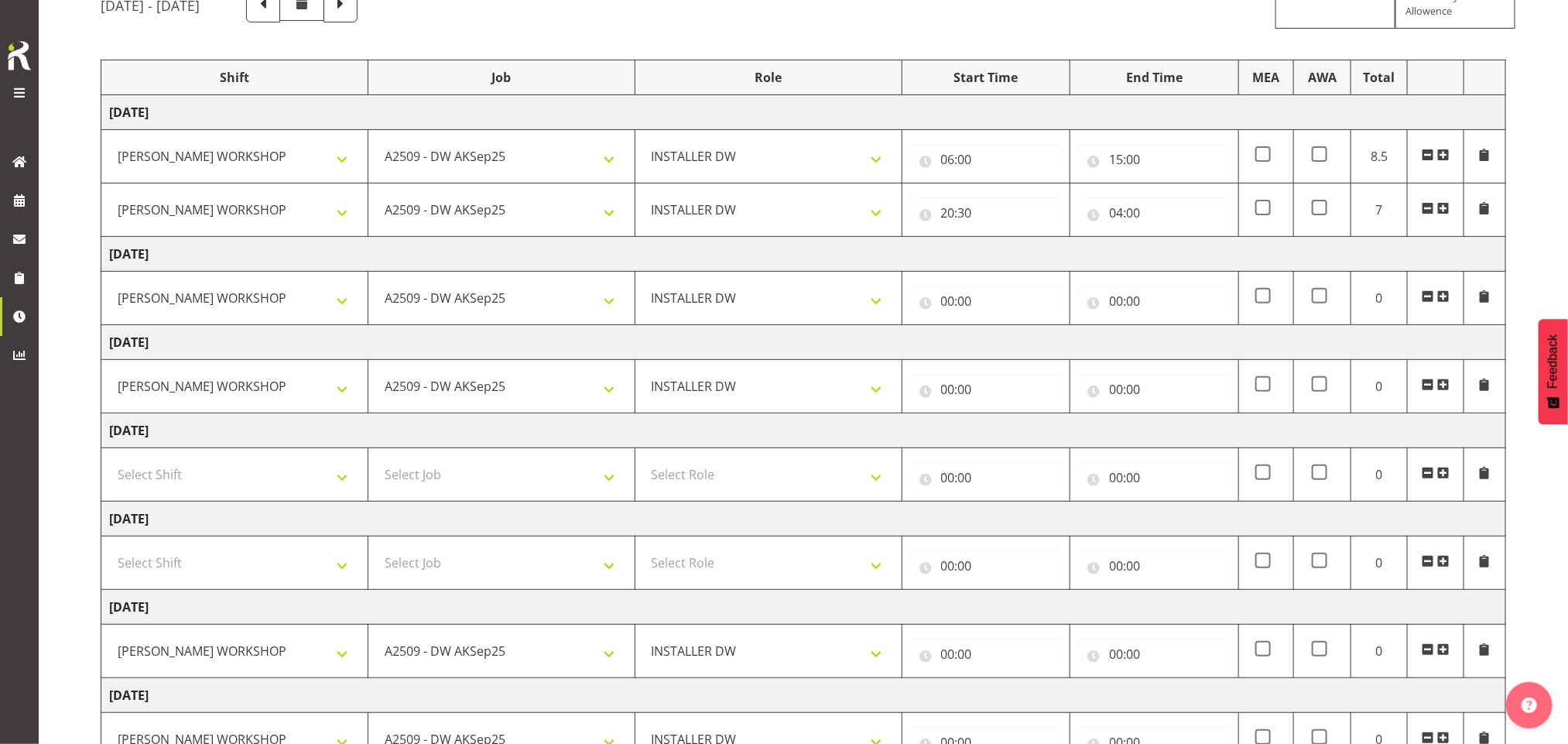
scroll to position [154, 0]
click at [962, 285] on input "00:00" at bounding box center [986, 298] width 153 height 31
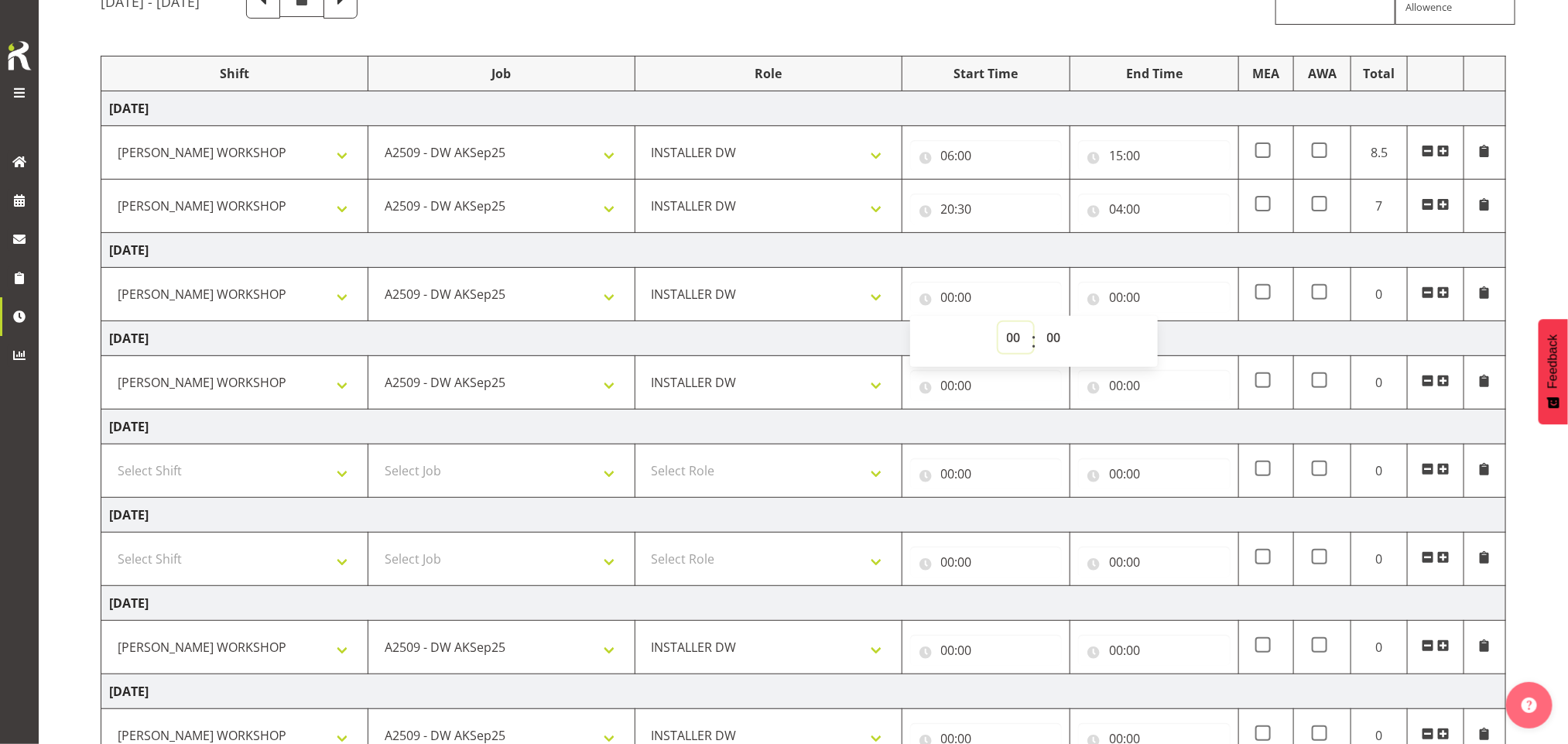
click at [1011, 335] on select "00 01 02 03 04 05 06 07 08 09 10 11 12 13 14 15 16 17 18 19 20 21 22 23" at bounding box center [1016, 338] width 35 height 31
select select "6"
click at [998, 325] on select "00 01 02 03 04 05 06 07 08 09 10 11 12 13 14 15 16 17 18 19 20 21 22 23" at bounding box center [1016, 338] width 35 height 31
type input "06:00"
click at [1124, 302] on input "00:00" at bounding box center [1155, 298] width 153 height 31
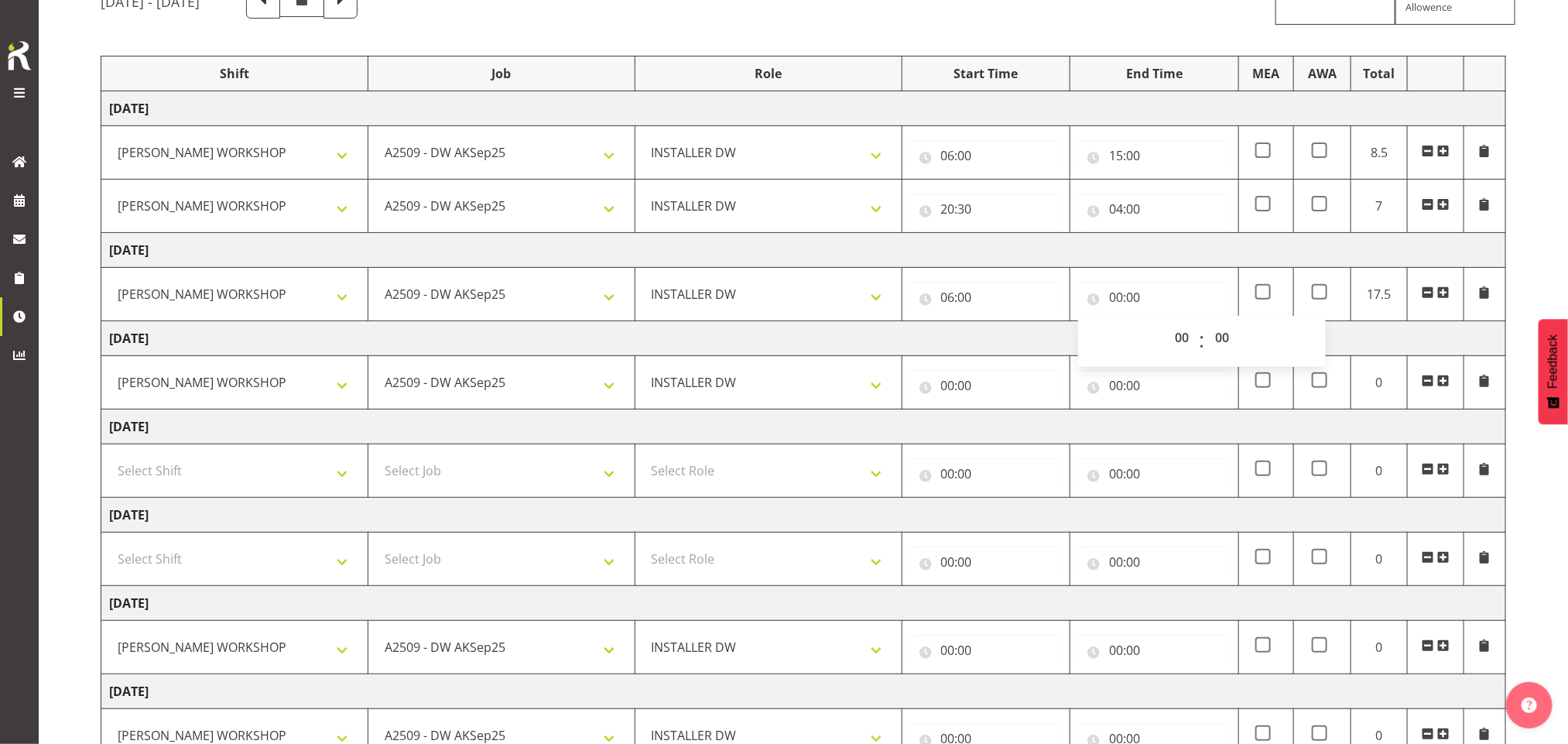
click at [1181, 358] on span "00 01 02 03 04 05 06 07 08 09 10 11 12 13 14 15 16 17 18 19 20 21 22 23" at bounding box center [1183, 341] width 35 height 38
click at [1181, 337] on select "00 01 02 03 04 05 06 07 08 09 10 11 12 13 14 15 16 17 18 19 20 21 22 23" at bounding box center [1183, 338] width 35 height 31
select select "17"
click at [1166, 325] on select "00 01 02 03 04 05 06 07 08 09 10 11 12 13 14 15 16 17 18 19 20 21 22 23" at bounding box center [1183, 338] width 35 height 31
type input "17:00"
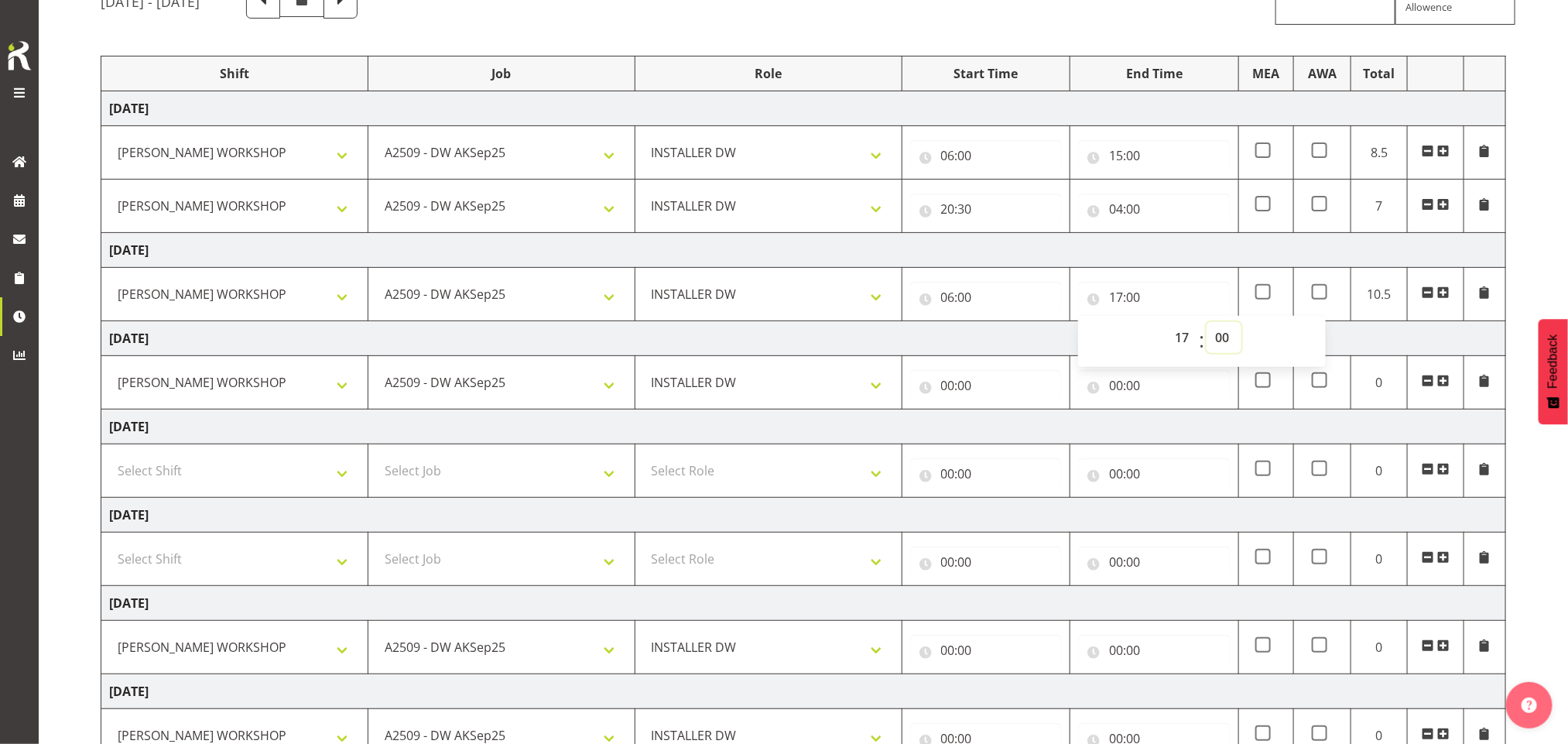
click at [1229, 334] on select "00 01 02 03 04 05 06 07 08 09 10 11 12 13 14 15 16 17 18 19 20 21 22 23 24 25 2…" at bounding box center [1224, 338] width 35 height 31
select select "30"
click at [1207, 325] on select "00 01 02 03 04 05 06 07 08 09 10 11 12 13 14 15 16 17 18 19 20 21 22 23 24 25 2…" at bounding box center [1224, 338] width 35 height 31
type input "17:30"
click at [1263, 294] on span at bounding box center [1262, 292] width 16 height 16
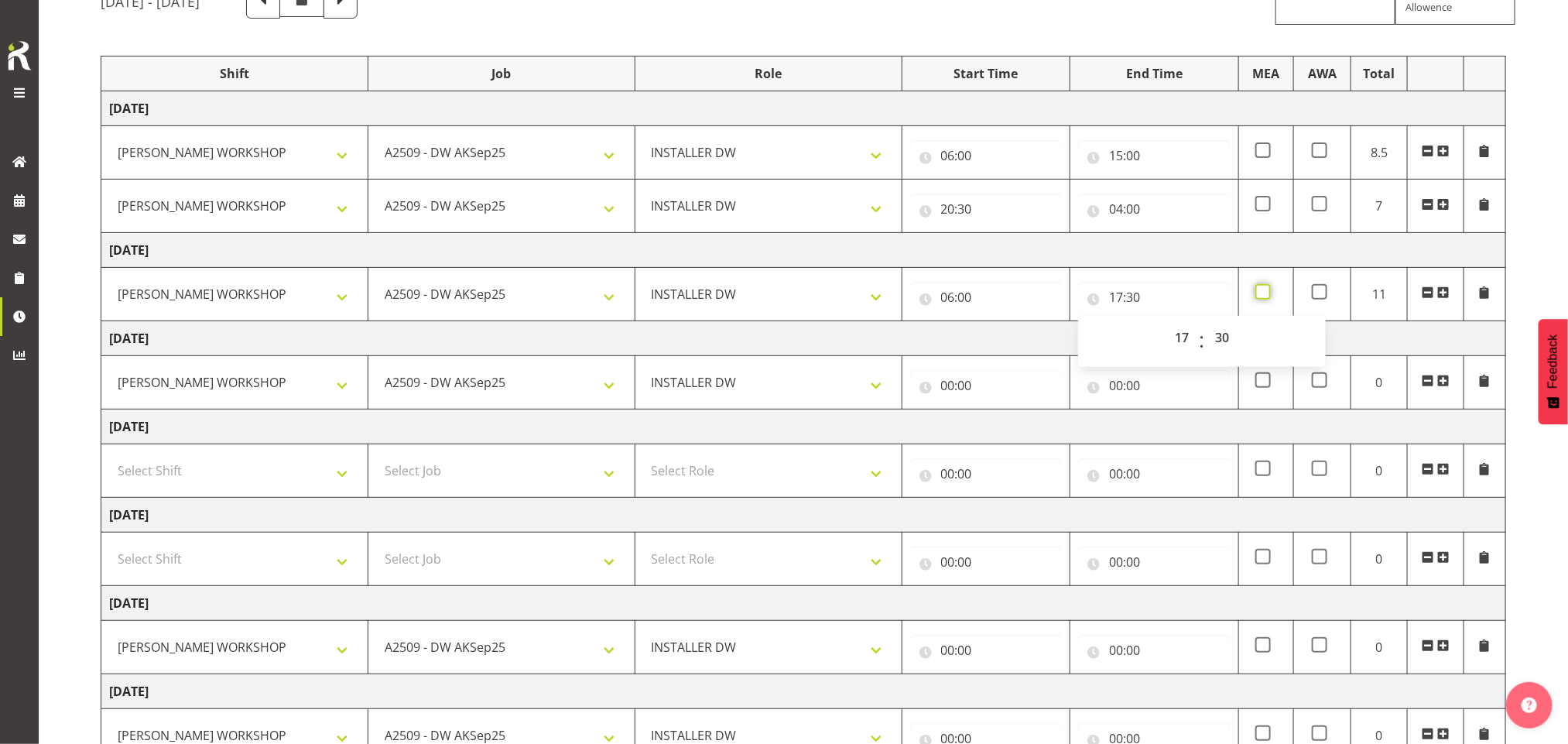
click at [1263, 294] on input "checkbox" at bounding box center [1260, 292] width 10 height 10
checkbox input "true"
click at [1445, 294] on span at bounding box center [1443, 292] width 12 height 12
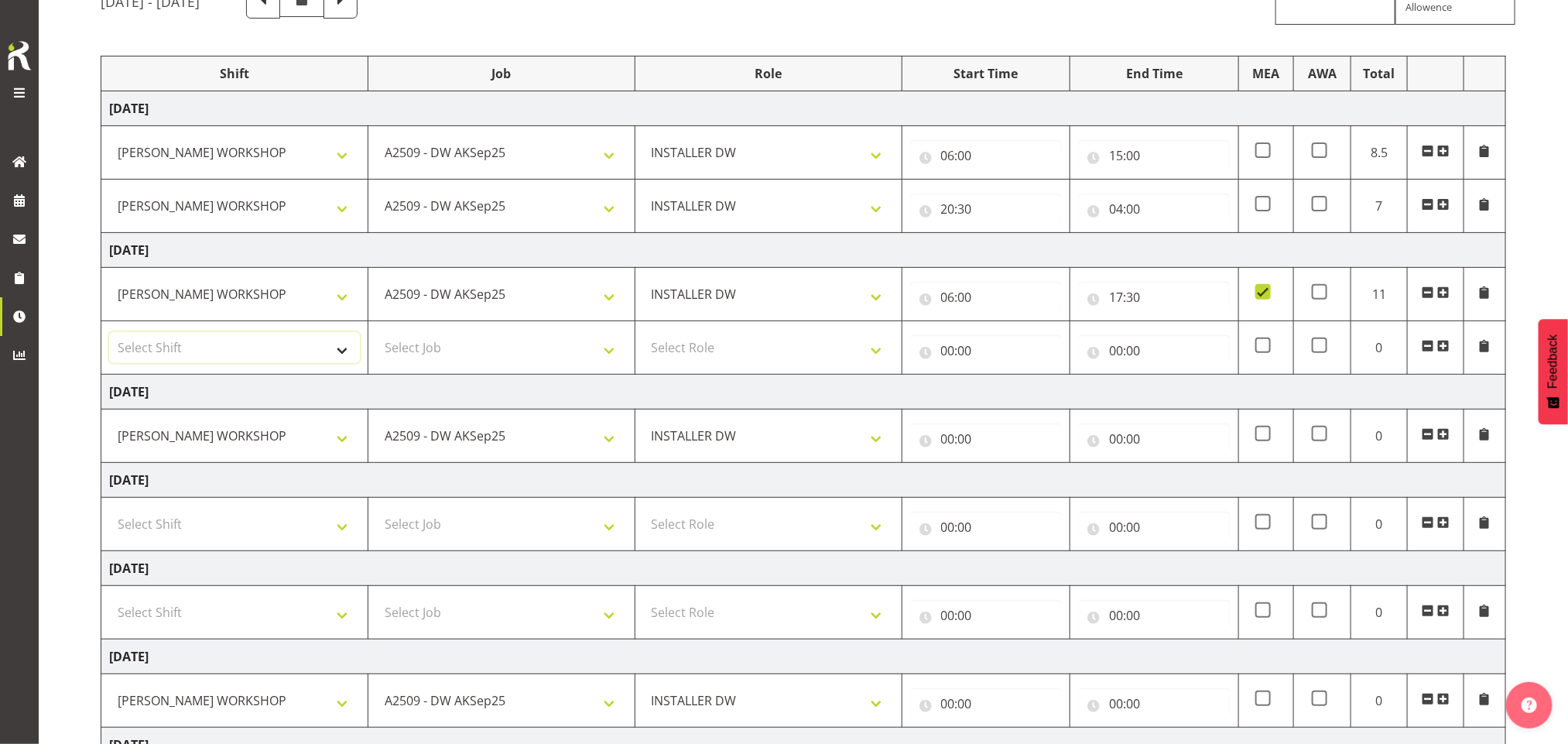
click at [319, 347] on select "Select Shift AKL SIGN ADMIN1 (LEAVE ALONE, DONT MAKE INACTIVE) DW ACCOUNT MANAG…" at bounding box center [235, 347] width 251 height 31
select select "16481"
click at [109, 335] on select "Select Shift AKL SIGN ADMIN1 (LEAVE ALONE, DONT MAKE INACTIVE) DW ACCOUNT MANAG…" at bounding box center [235, 347] width 251 height 31
click at [423, 348] on select "Select Job 1 Carlton Events 1 Carlton Hamilton 1 Carlton Wellington 1 EHS WAREH…" at bounding box center [501, 347] width 251 height 31
select select "9465"
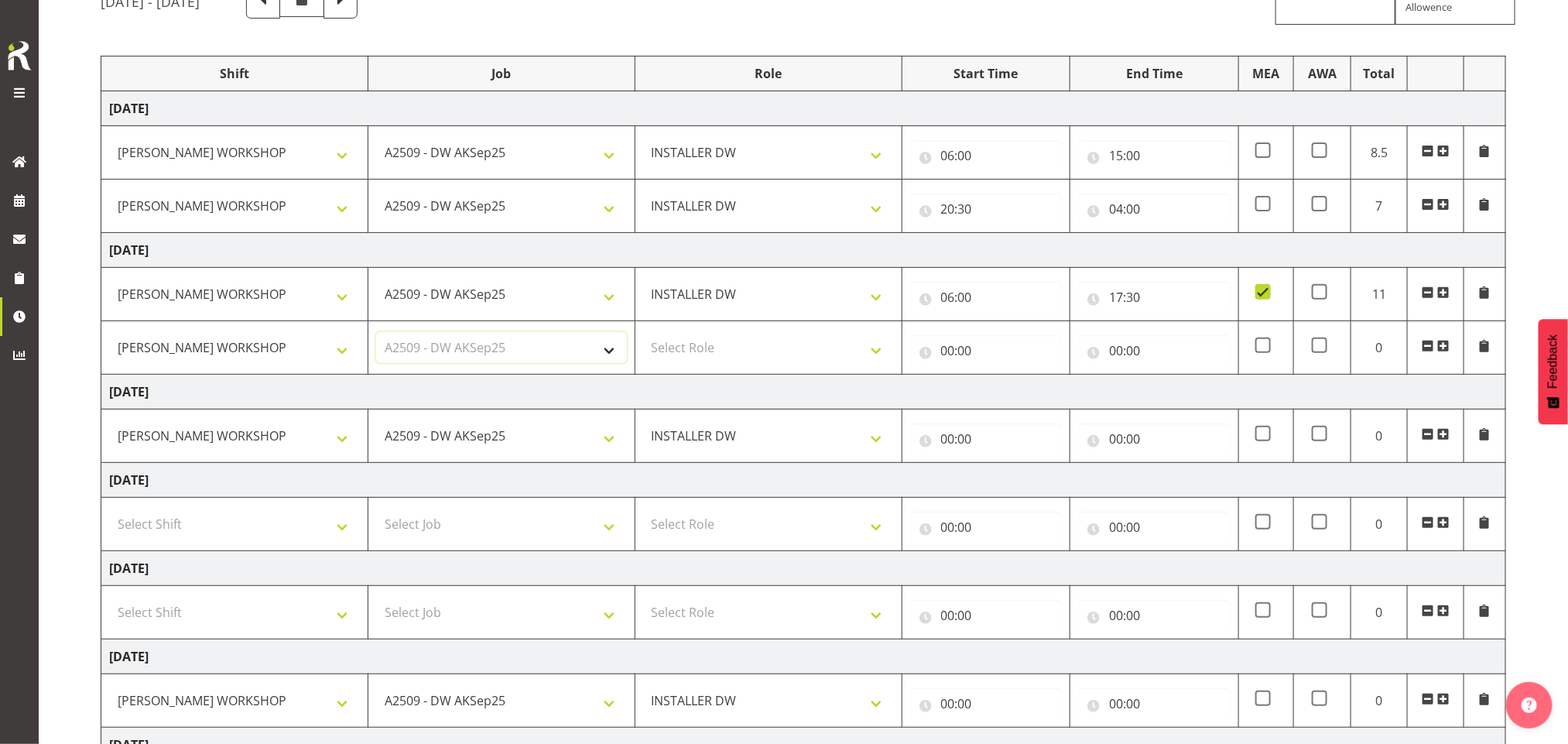
click at [376, 335] on select "Select Job 1 Carlton Events 1 Carlton Hamilton 1 Carlton Wellington 1 EHS WAREH…" at bounding box center [501, 347] width 251 height 31
click at [687, 352] on select "Select Role INSTALLER DW" at bounding box center [768, 347] width 251 height 31
select select "219"
click at [643, 335] on select "Select Role INSTALLER DW" at bounding box center [768, 347] width 251 height 31
click at [966, 344] on input "00:00" at bounding box center [986, 351] width 153 height 31
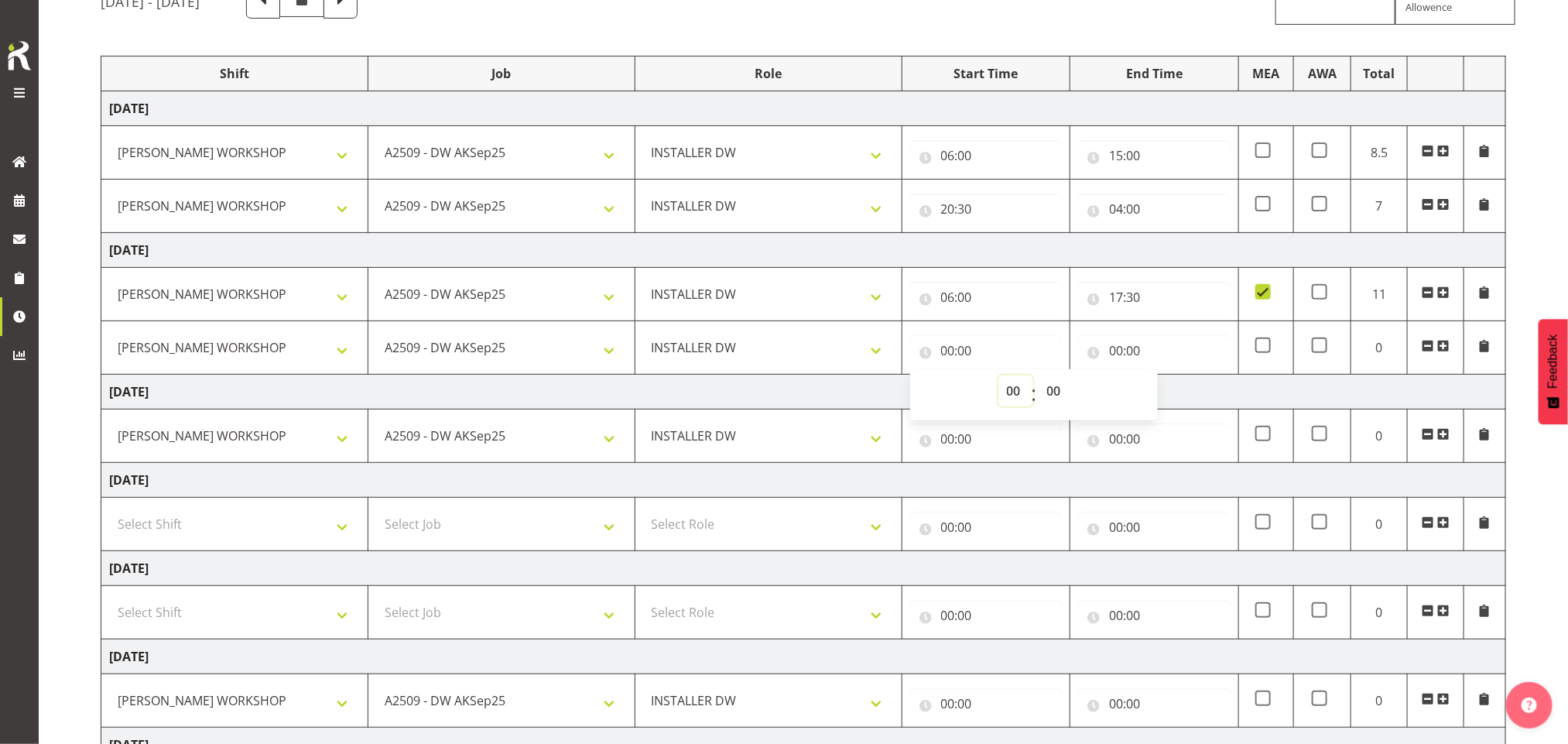
click at [1006, 391] on select "00 01 02 03 04 05 06 07 08 09 10 11 12 13 14 15 16 17 18 19 20 21 22 23" at bounding box center [1016, 391] width 35 height 31
select select "20"
click at [998, 379] on select "00 01 02 03 04 05 06 07 08 09 10 11 12 13 14 15 16 17 18 19 20 21 22 23" at bounding box center [1016, 391] width 35 height 31
type input "20:00"
click at [1048, 388] on select "00 01 02 03 04 05 06 07 08 09 10 11 12 13 14 15 16 17 18 19 20 21 22 23 24 25 2…" at bounding box center [1056, 391] width 35 height 31
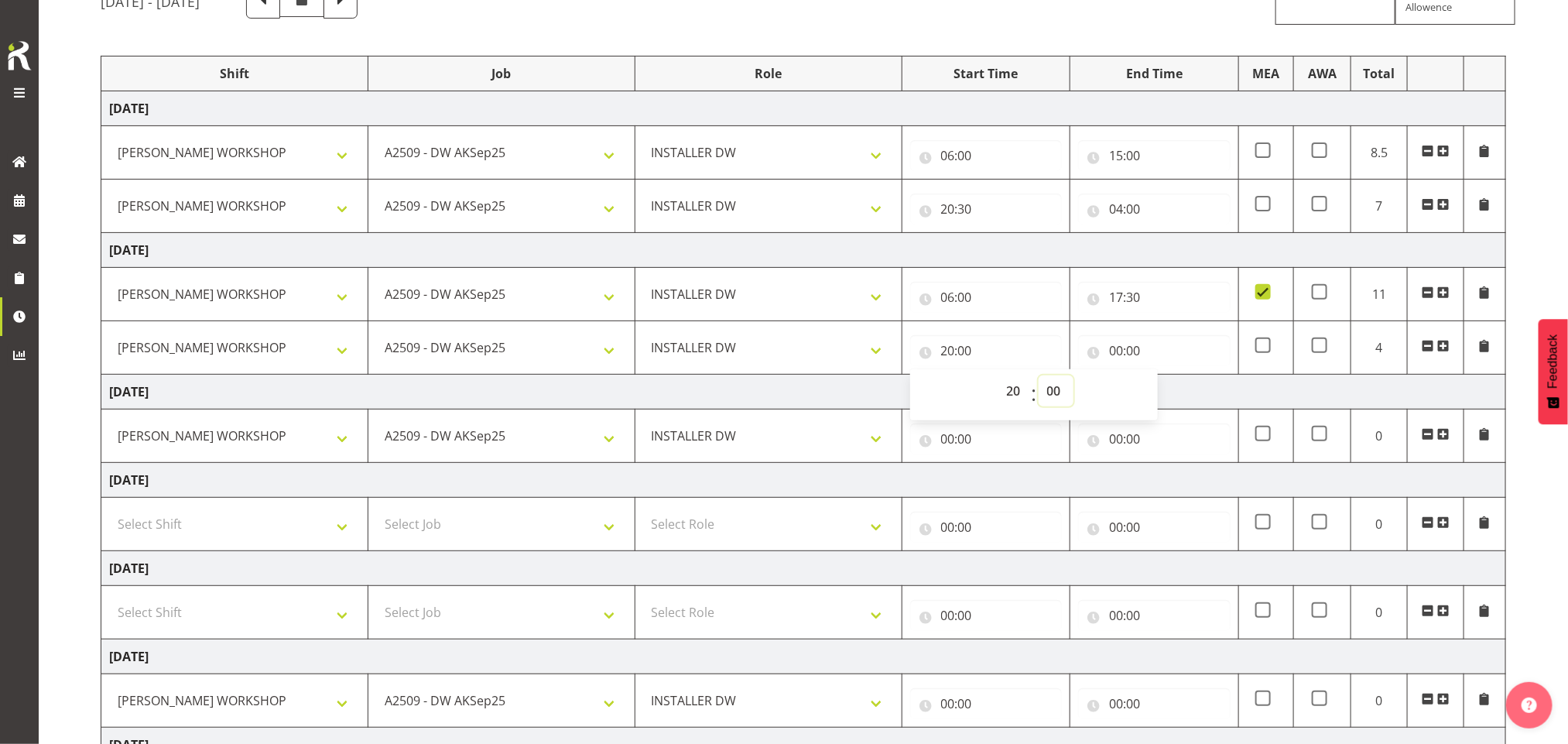
select select "30"
click at [1039, 379] on select "00 01 02 03 04 05 06 07 08 09 10 11 12 13 14 15 16 17 18 19 20 21 22 23 24 25 2…" at bounding box center [1056, 391] width 35 height 31
type input "20:30"
click at [1124, 348] on input "00:00" at bounding box center [1155, 351] width 153 height 31
click at [1178, 390] on select "00 01 02 03 04 05 06 07 08 09 10 11 12 13 14 15 16 17 18 19 20 21 22 23" at bounding box center [1183, 391] width 35 height 31
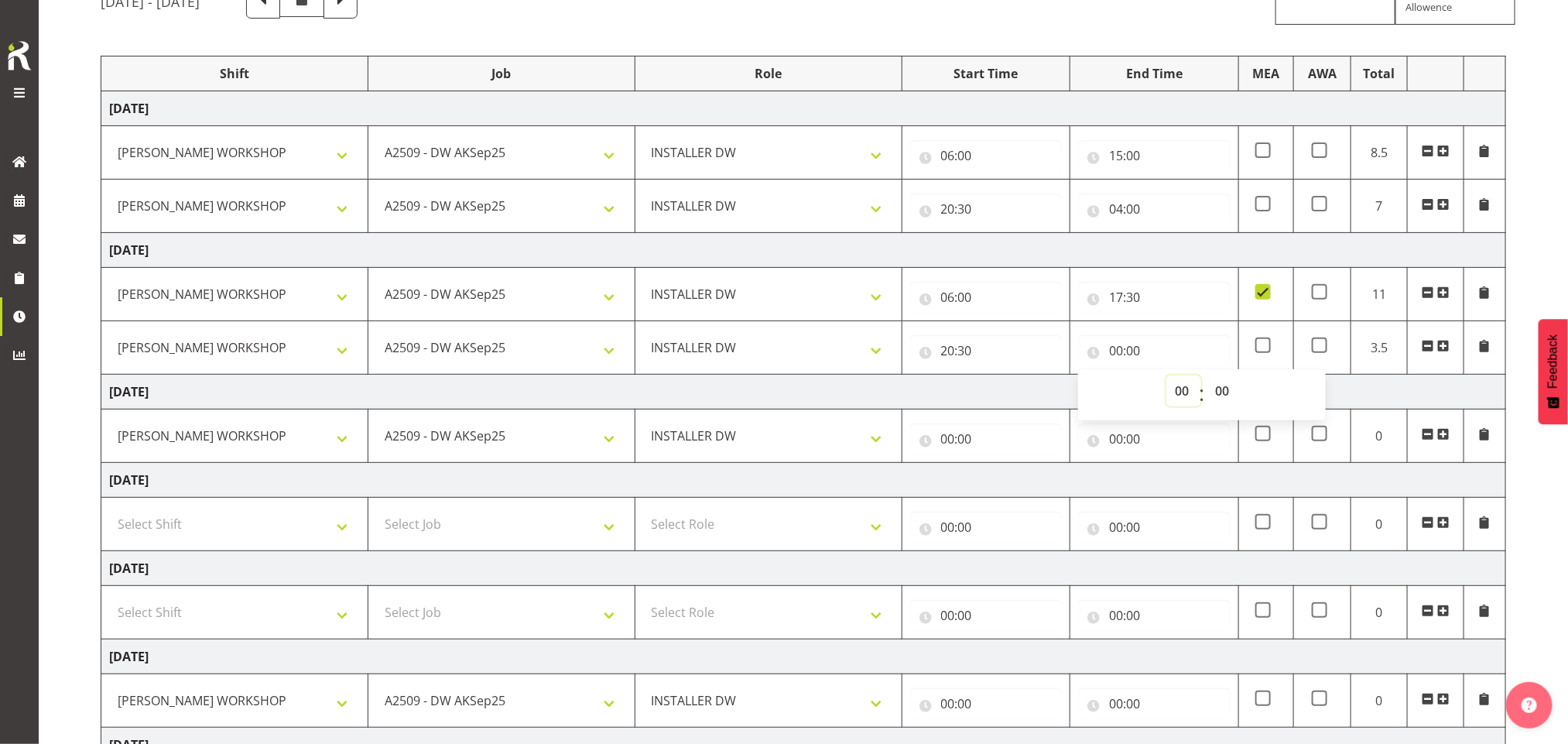
select select "1"
click at [1166, 379] on select "00 01 02 03 04 05 06 07 08 09 10 11 12 13 14 15 16 17 18 19 20 21 22 23" at bounding box center [1183, 391] width 35 height 31
type input "01:00"
click at [1228, 388] on select "00 01 02 03 04 05 06 07 08 09 10 11 12 13 14 15 16 17 18 19 20 21 22 23 24 25 2…" at bounding box center [1224, 391] width 35 height 31
select select "30"
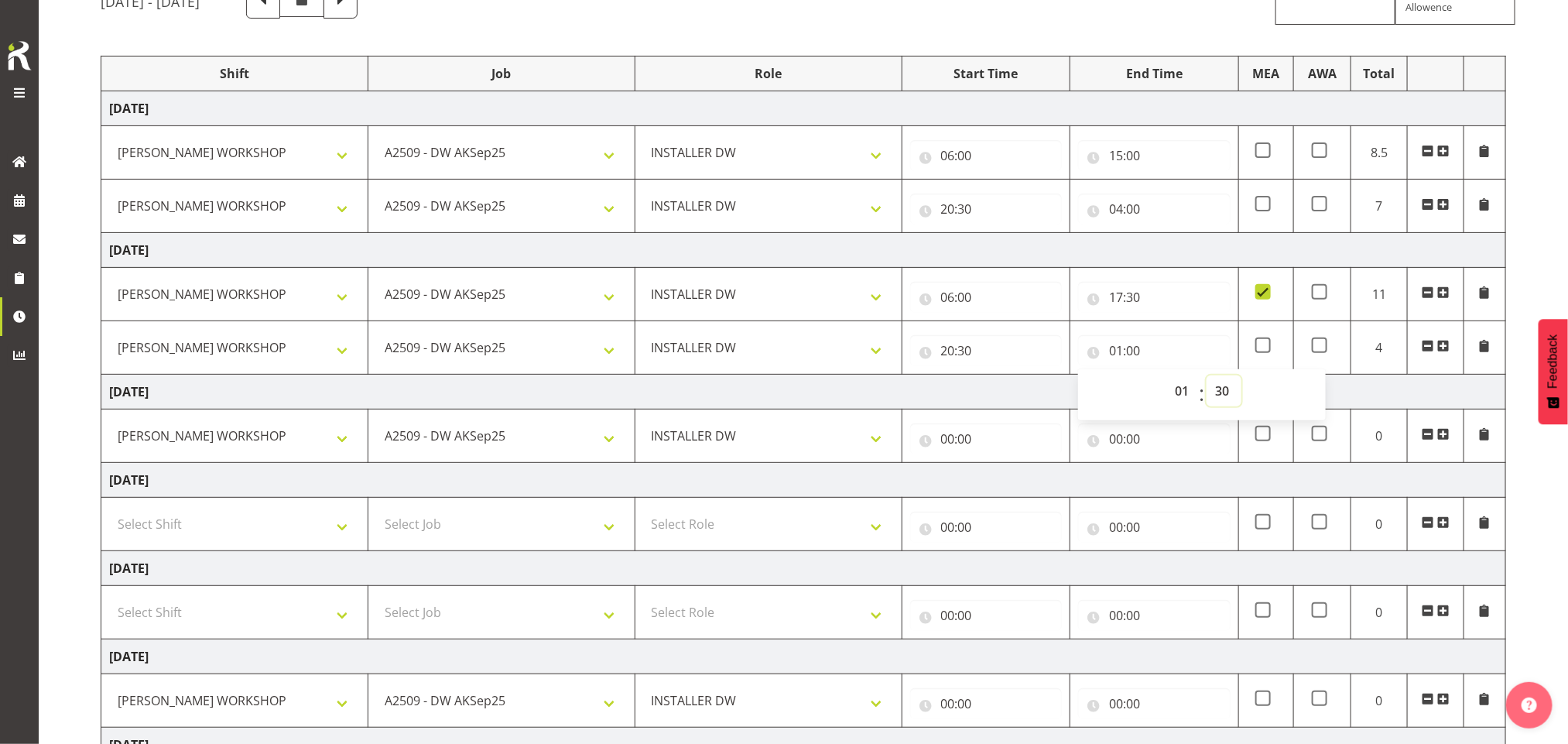
click at [1207, 379] on select "00 01 02 03 04 05 06 07 08 09 10 11 12 13 14 15 16 17 18 19 20 21 22 23 24 25 2…" at bounding box center [1224, 391] width 35 height 31
type input "01:30"
click at [949, 440] on input "00:00" at bounding box center [986, 439] width 153 height 31
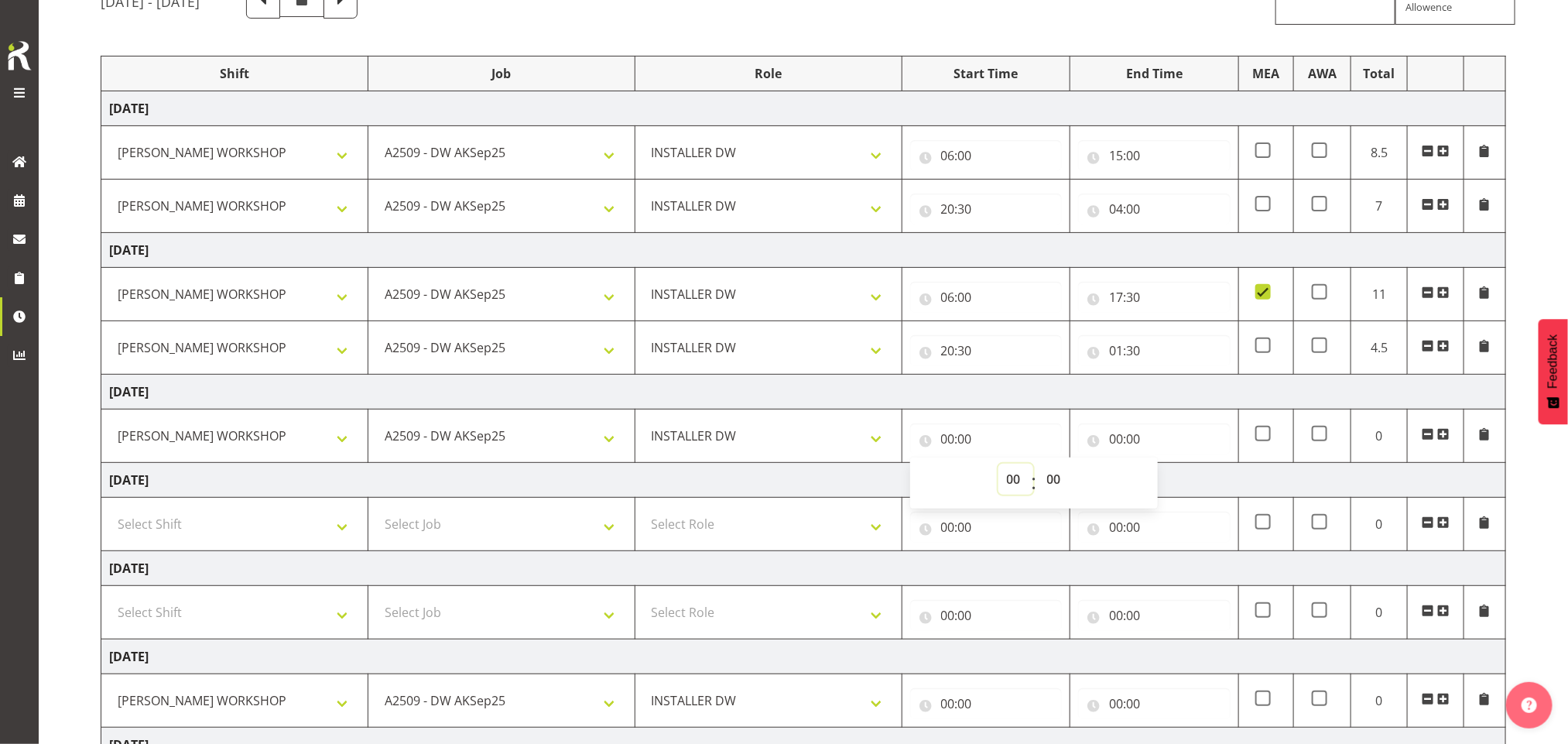
click at [1017, 486] on select "00 01 02 03 04 05 06 07 08 09 10 11 12 13 14 15 16 17 18 19 20 21 22 23" at bounding box center [1016, 479] width 35 height 31
select select "6"
click at [998, 468] on select "00 01 02 03 04 05 06 07 08 09 10 11 12 13 14 15 16 17 18 19 20 21 22 23" at bounding box center [1016, 479] width 35 height 31
type input "06:00"
click at [1127, 439] on input "00:00" at bounding box center [1155, 439] width 153 height 31
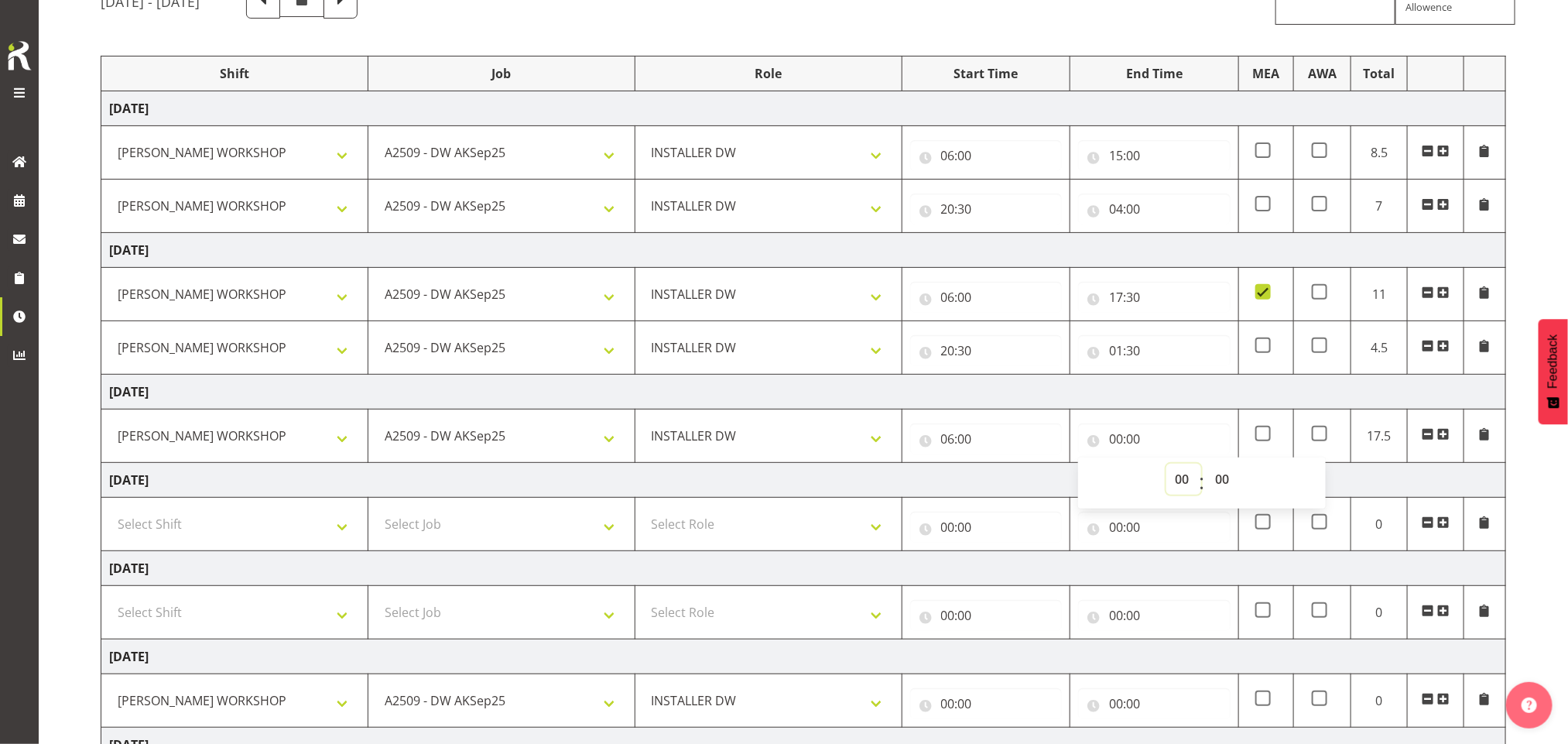
click at [1182, 484] on select "00 01 02 03 04 05 06 07 08 09 10 11 12 13 14 15 16 17 18 19 20 21 22 23" at bounding box center [1183, 479] width 35 height 31
select select "17"
click at [1166, 468] on select "00 01 02 03 04 05 06 07 08 09 10 11 12 13 14 15 16 17 18 19 20 21 22 23" at bounding box center [1183, 479] width 35 height 31
type input "17:00"
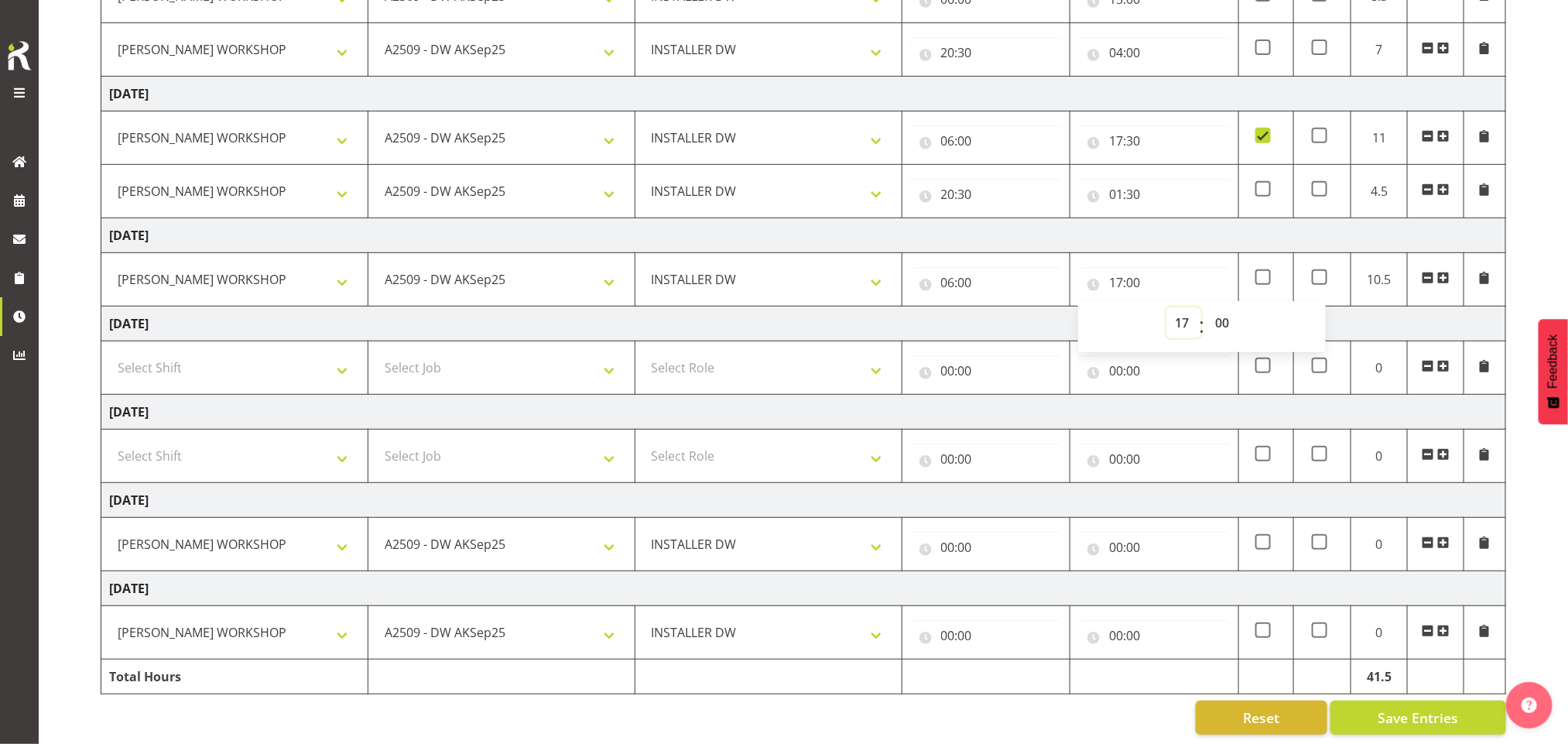
scroll to position [337, 0]
click at [952, 530] on input "00:00" at bounding box center [986, 545] width 153 height 31
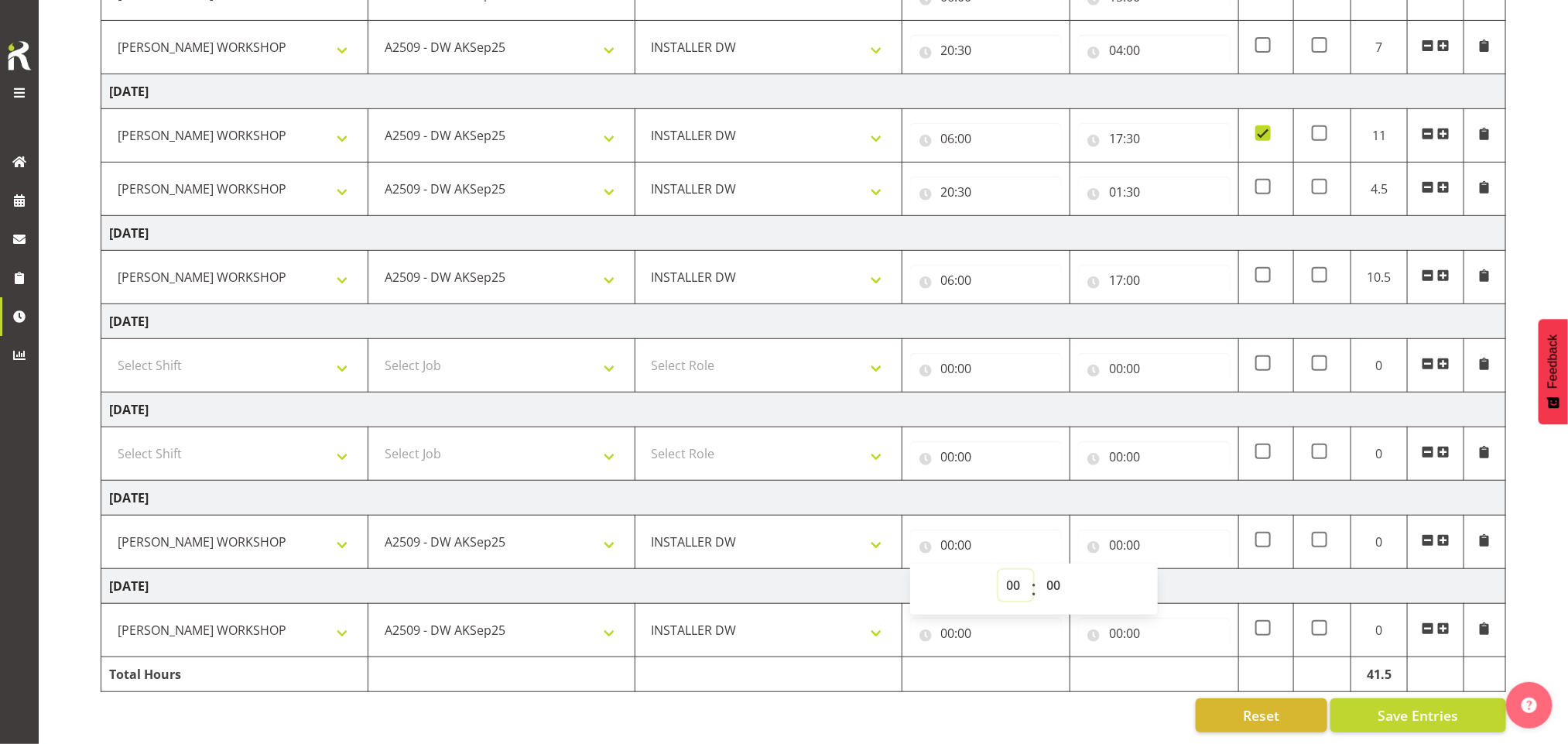
click at [1003, 570] on select "00 01 02 03 04 05 06 07 08 09 10 11 12 13 14 15 16 17 18 19 20 21 22 23" at bounding box center [1016, 585] width 35 height 31
select select "5"
click at [998, 570] on select "00 01 02 03 04 05 06 07 08 09 10 11 12 13 14 15 16 17 18 19 20 21 22 23" at bounding box center [1016, 585] width 35 height 31
type input "05:00"
click at [1122, 530] on input "00:00" at bounding box center [1155, 545] width 153 height 31
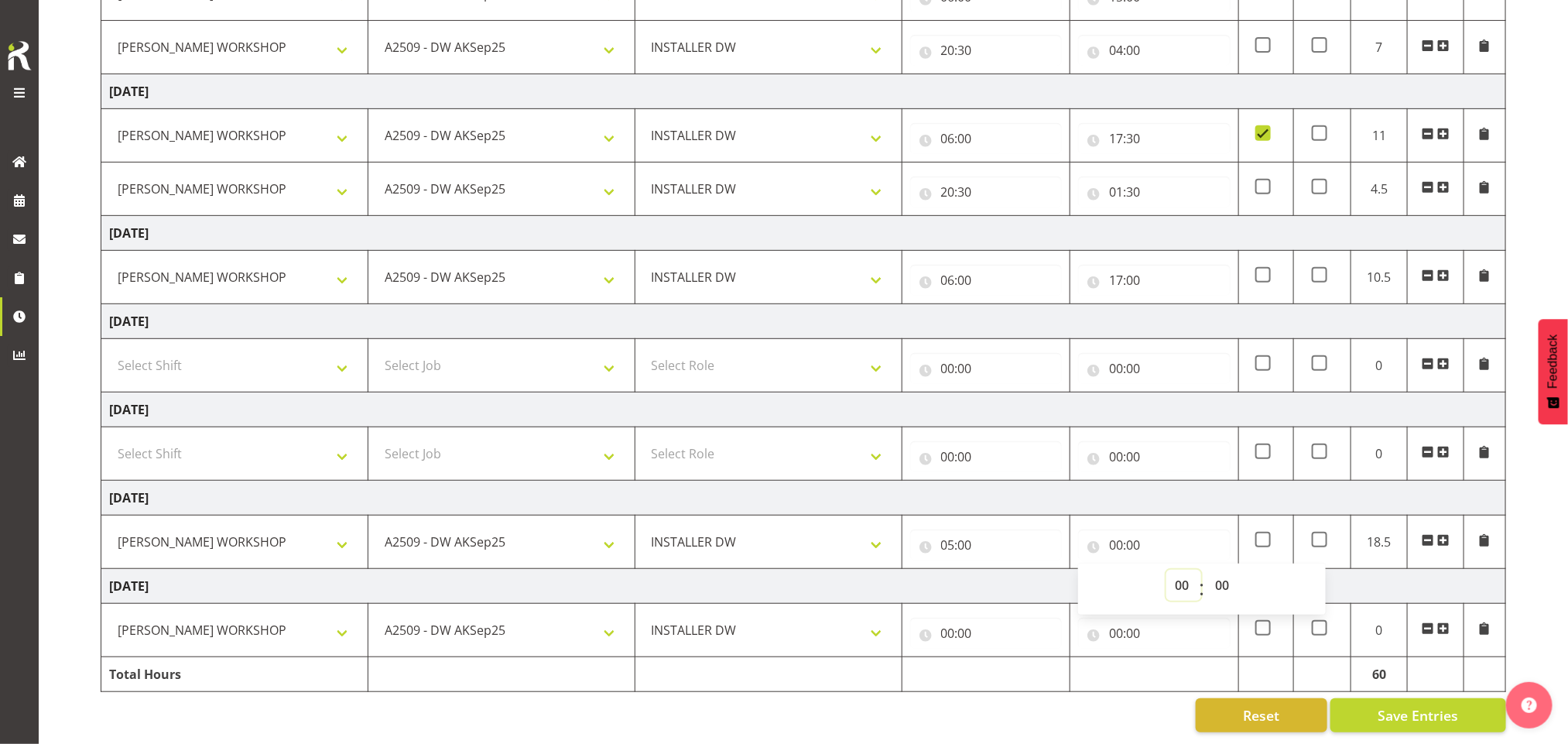
click at [1177, 570] on select "00 01 02 03 04 05 06 07 08 09 10 11 12 13 14 15 16 17 18 19 20 21 22 23" at bounding box center [1183, 585] width 35 height 31
select select "16"
click at [1166, 570] on select "00 01 02 03 04 05 06 07 08 09 10 11 12 13 14 15 16 17 18 19 20 21 22 23" at bounding box center [1183, 585] width 35 height 31
type input "16:00"
click at [1178, 570] on select "00 01 02 03 04 05 06 07 08 09 10 11 12 13 14 15 16 17 18 19 20 21 22 23" at bounding box center [1183, 585] width 35 height 31
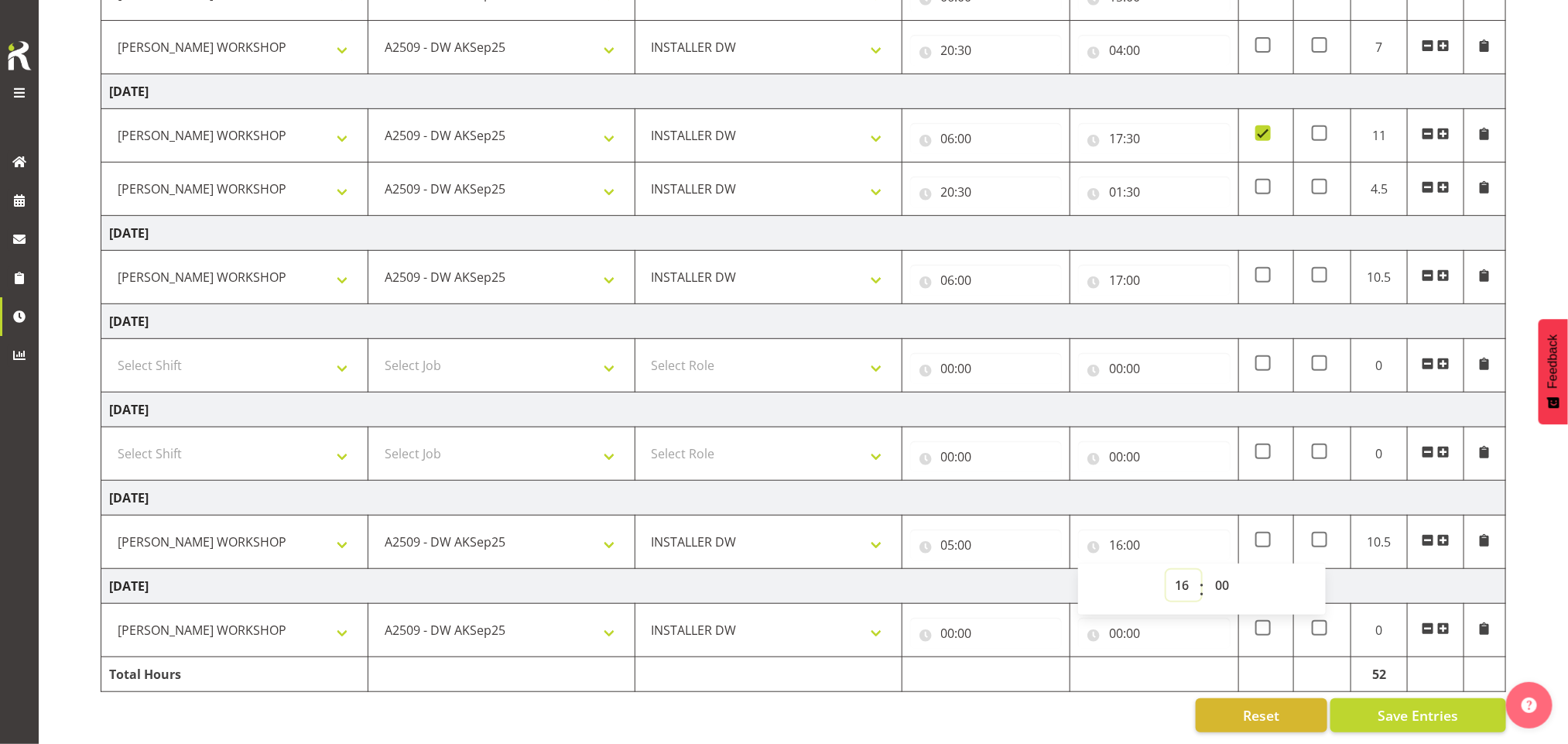
click at [1178, 570] on select "00 01 02 03 04 05 06 07 08 09 10 11 12 13 14 15 16 17 18 19 20 21 22 23" at bounding box center [1183, 585] width 35 height 31
select select "17"
click at [1166, 570] on select "00 01 02 03 04 05 06 07 08 09 10 11 12 13 14 15 16 17 18 19 20 21 22 23" at bounding box center [1183, 585] width 35 height 31
type input "17:00"
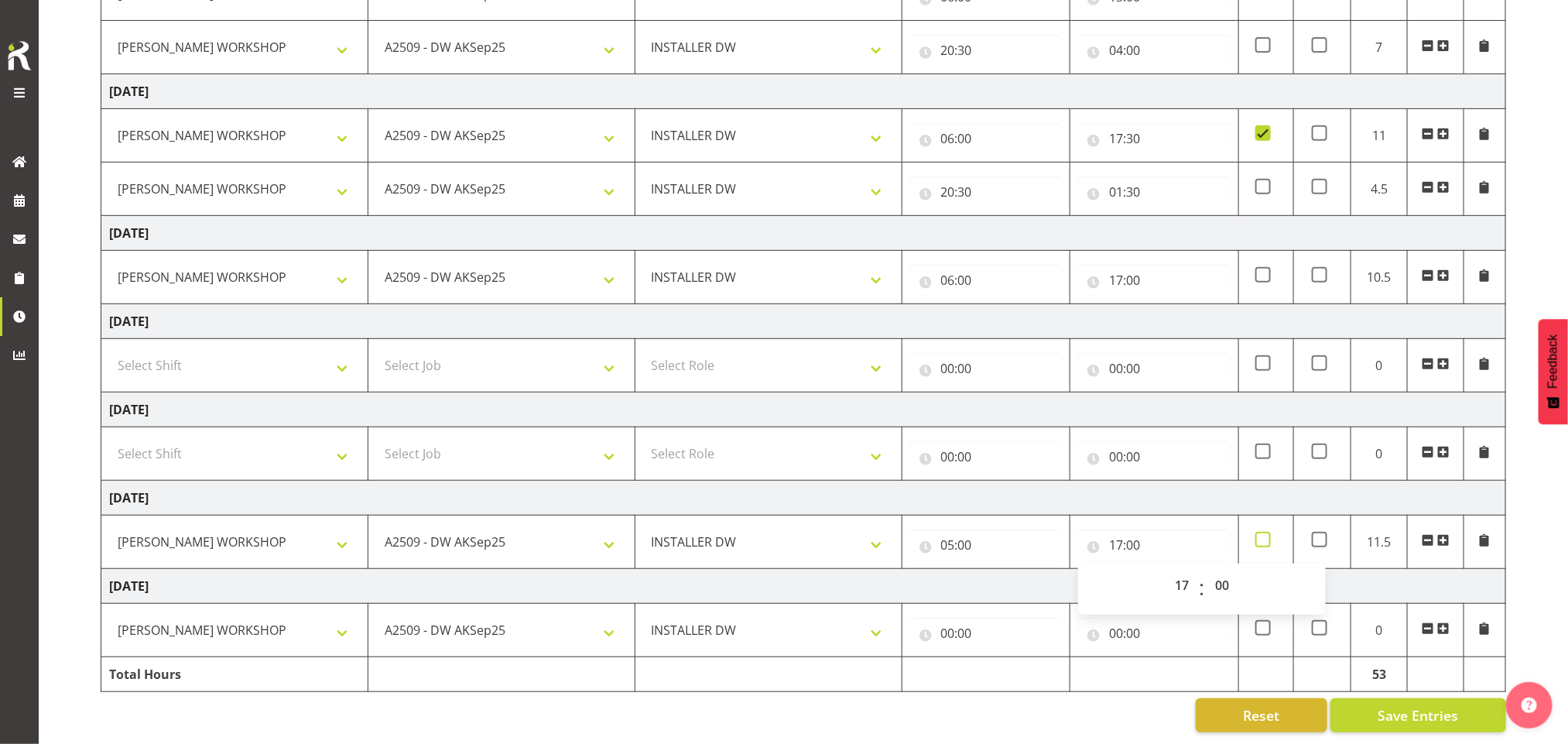
click at [1264, 532] on span at bounding box center [1262, 540] width 16 height 16
click at [1264, 536] on input "checkbox" at bounding box center [1260, 540] width 10 height 10
checkbox input "true"
click at [1322, 532] on span at bounding box center [1320, 540] width 16 height 16
click at [1322, 536] on input "checkbox" at bounding box center [1317, 540] width 10 height 10
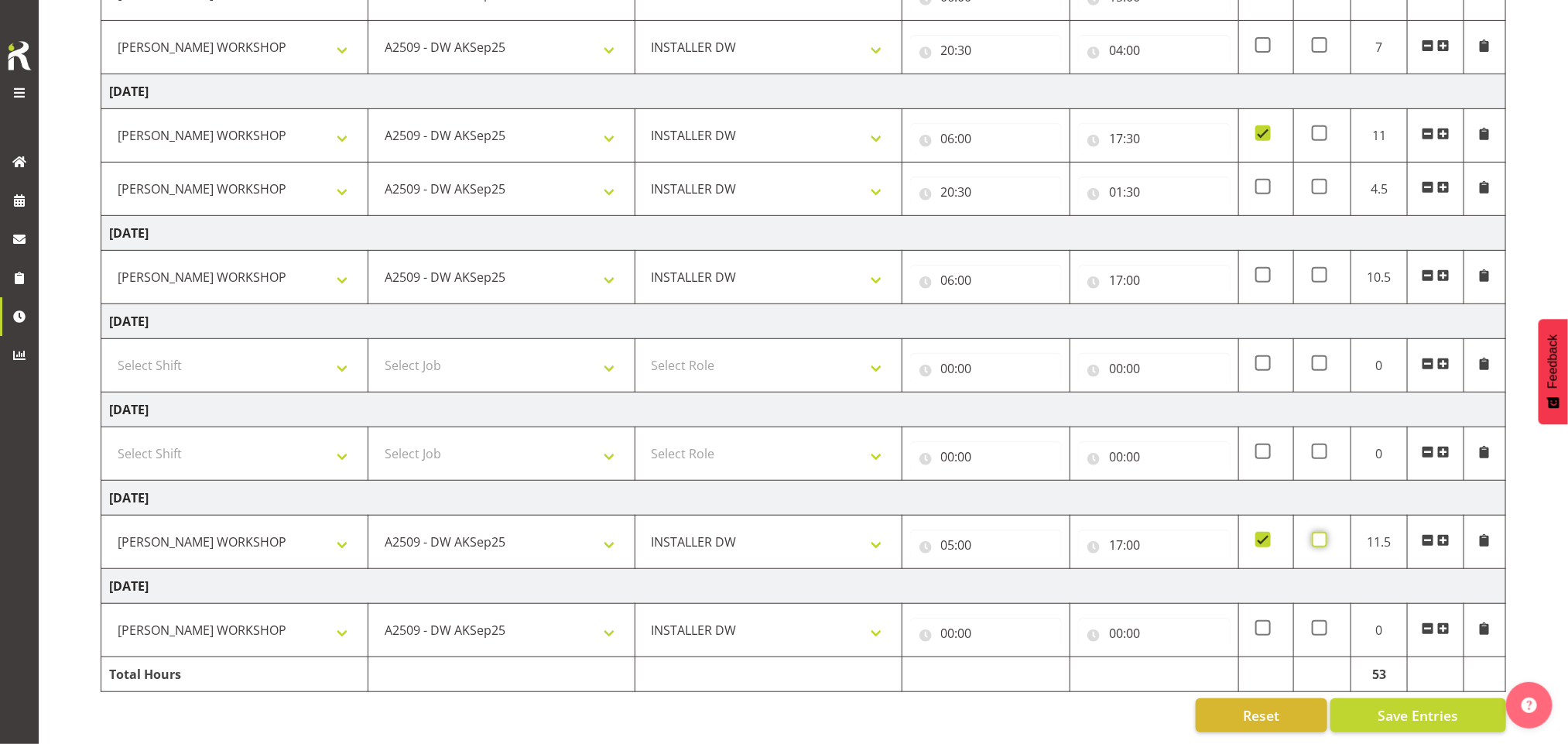
checkbox input "true"
click at [960, 618] on input "00:00" at bounding box center [986, 634] width 153 height 31
click at [1005, 660] on select "00 01 02 03 04 05 06 07 08 09 10 11 12 13 14 15 16 17 18 19 20 21 22 23" at bounding box center [1016, 674] width 35 height 31
select select "6"
click at [998, 658] on select "00 01 02 03 04 05 06 07 08 09 10 11 12 13 14 15 16 17 18 19 20 21 22 23" at bounding box center [1016, 674] width 35 height 31
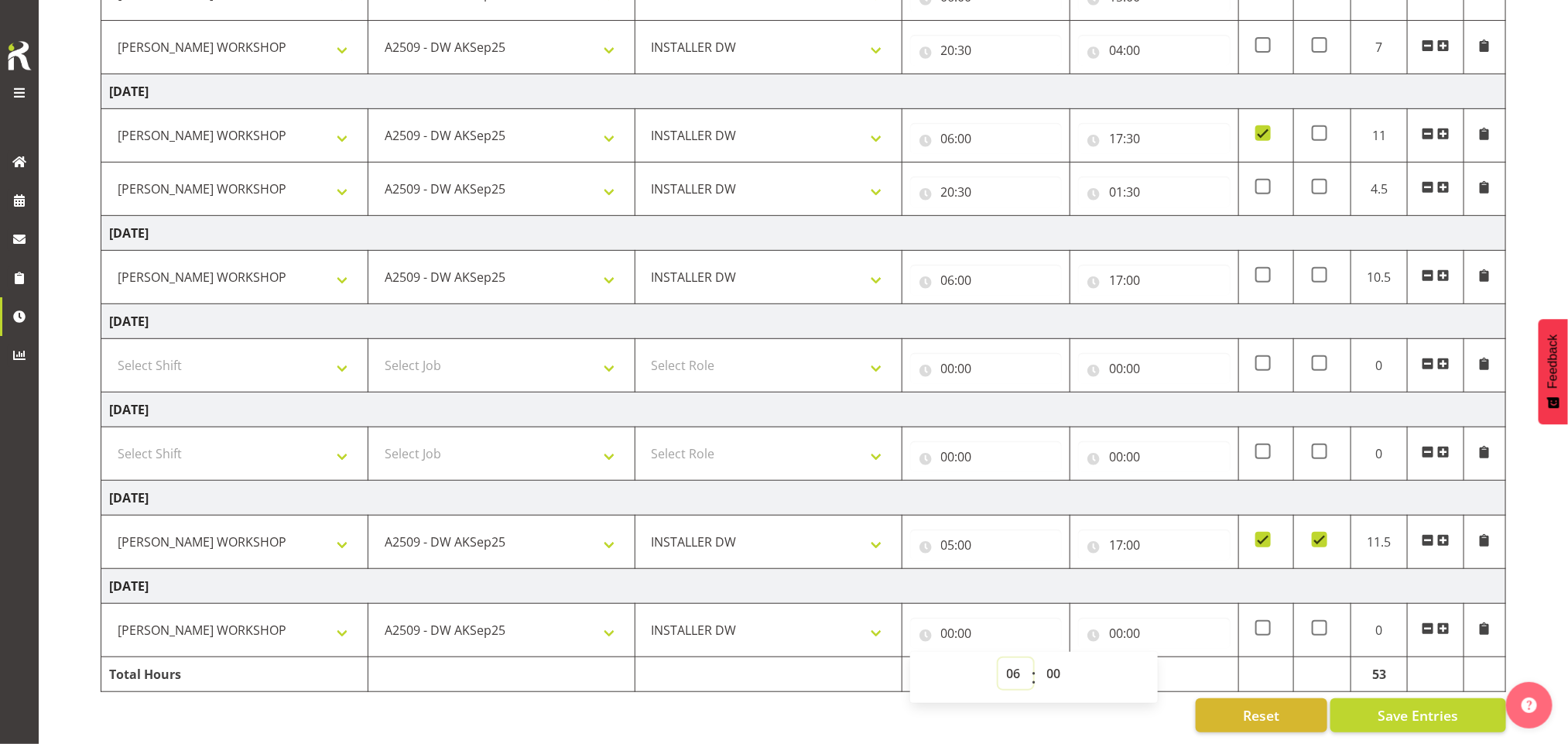
type input "06:00"
click at [1128, 618] on input "00:00" at bounding box center [1155, 634] width 153 height 31
click at [1180, 661] on select "00 01 02 03 04 05 06 07 08 09 10 11 12 13 14 15 16 17 18 19 20 21 22 23" at bounding box center [1183, 674] width 35 height 31
select select "16"
click at [1166, 658] on select "00 01 02 03 04 05 06 07 08 09 10 11 12 13 14 15 16 17 18 19 20 21 22 23" at bounding box center [1183, 674] width 35 height 31
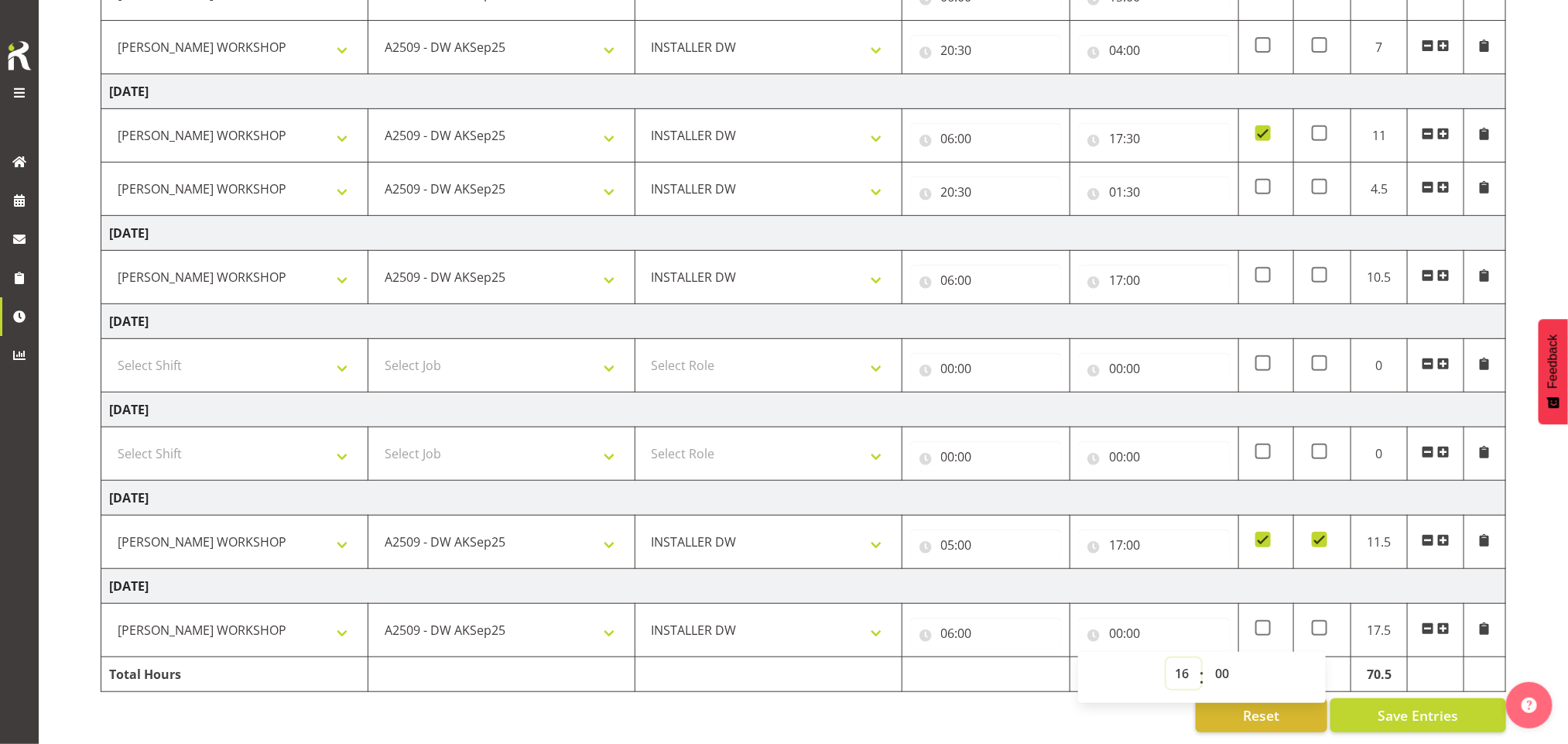
type input "16:00"
click at [1321, 621] on span at bounding box center [1320, 628] width 16 height 16
click at [1321, 624] on input "checkbox" at bounding box center [1317, 629] width 10 height 10
checkbox input "true"
click at [1433, 706] on span "Save Entries" at bounding box center [1418, 715] width 81 height 20
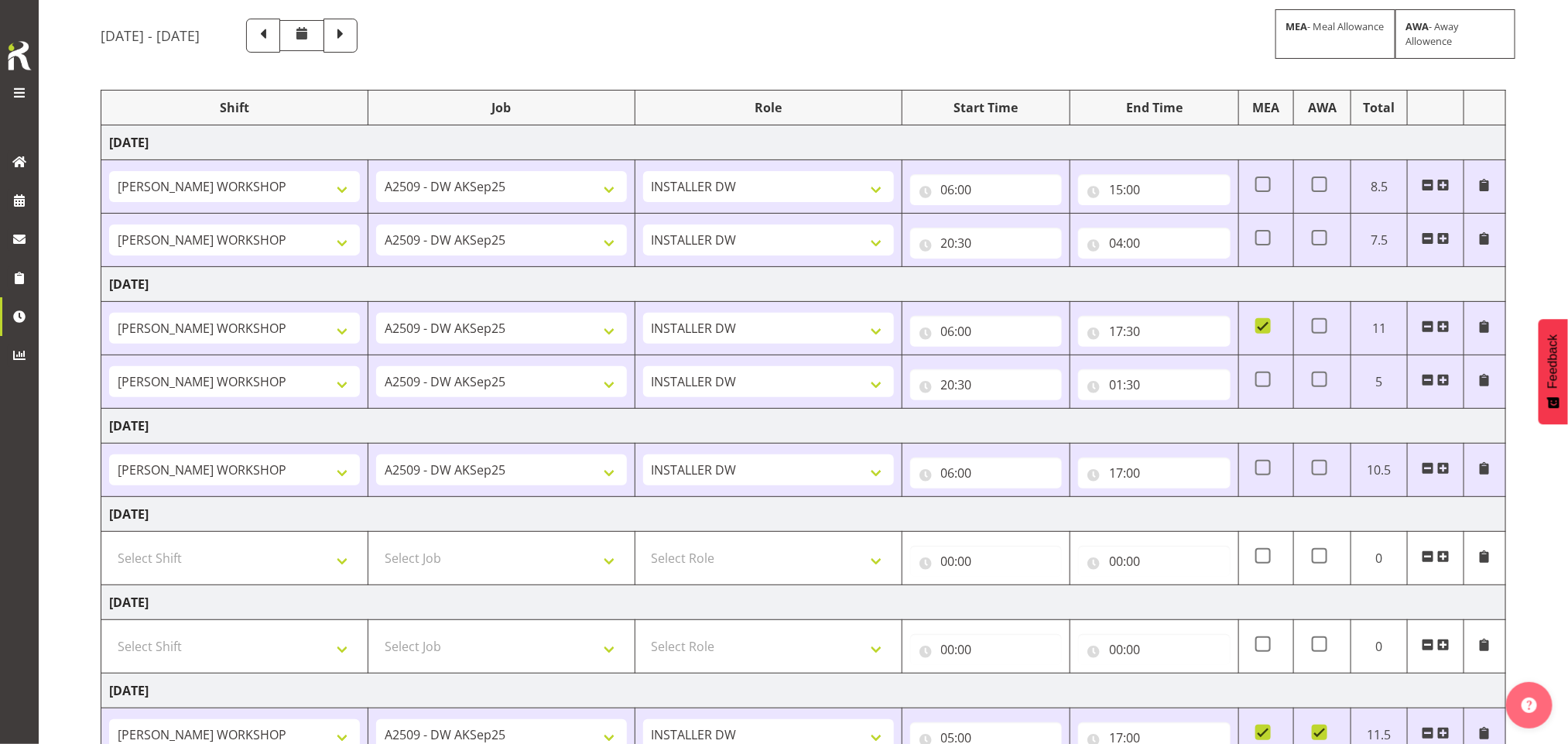
scroll to position [0, 0]
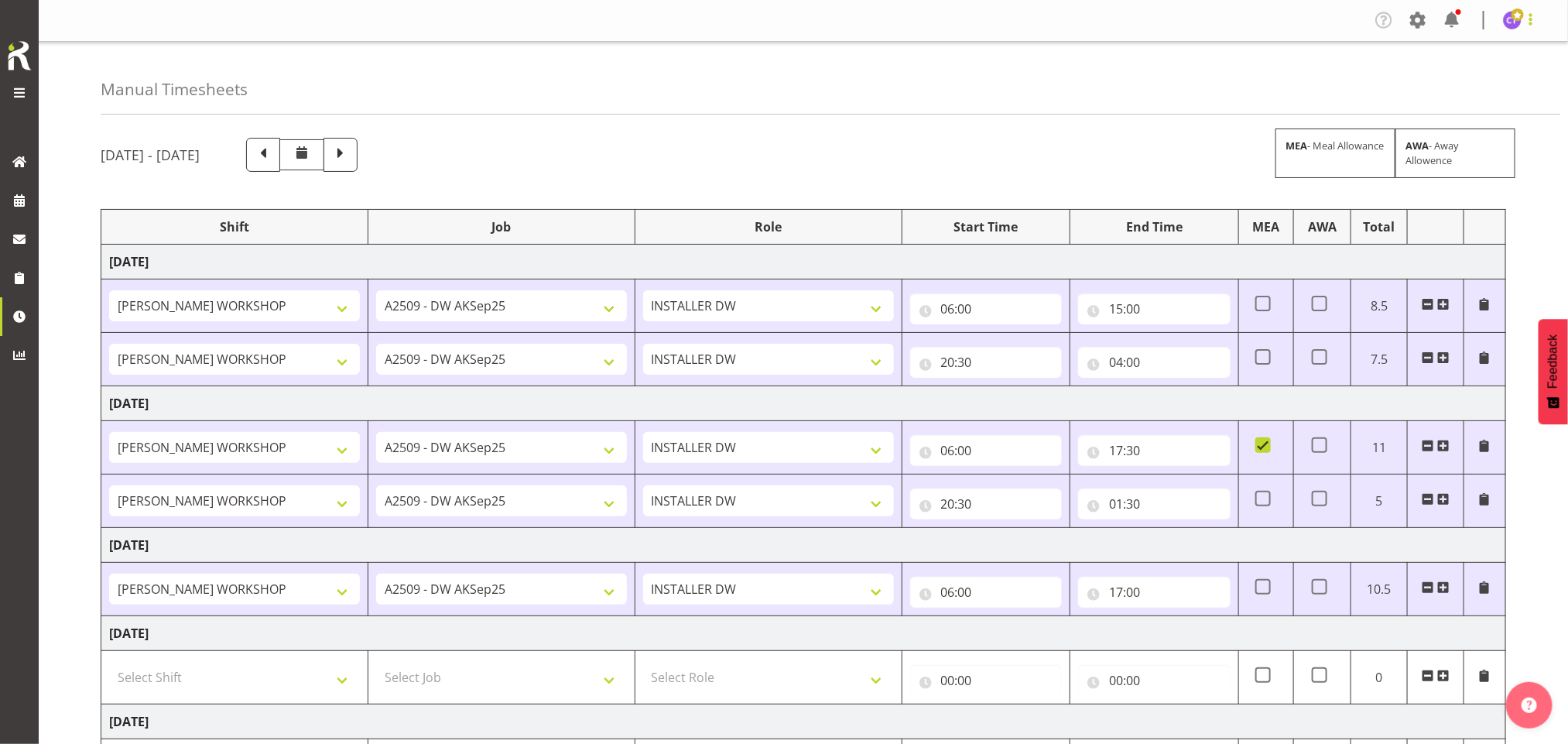
click at [1529, 23] on span at bounding box center [1530, 19] width 19 height 19
click at [1475, 82] on link "Log Out" at bounding box center [1466, 81] width 149 height 28
